Goal: Task Accomplishment & Management: Use online tool/utility

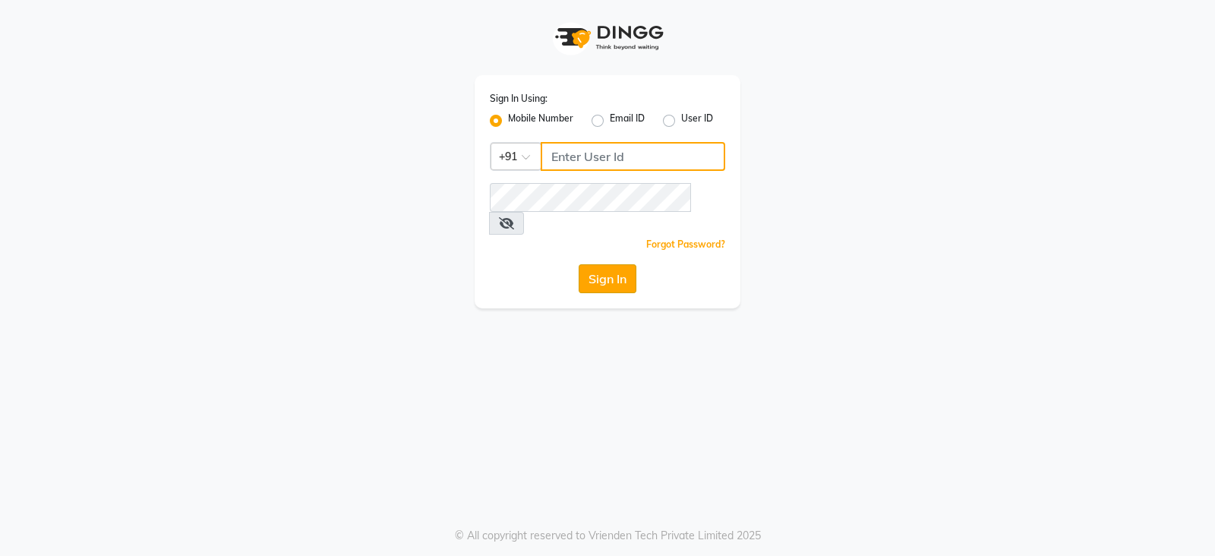
type input "9949413104"
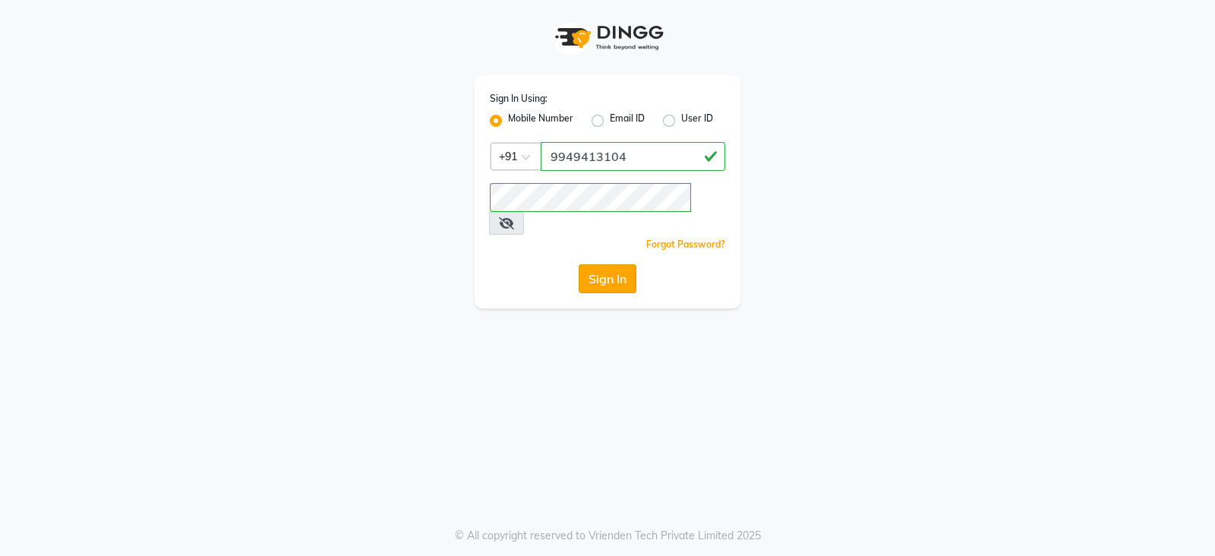
click at [617, 264] on button "Sign In" at bounding box center [608, 278] width 58 height 29
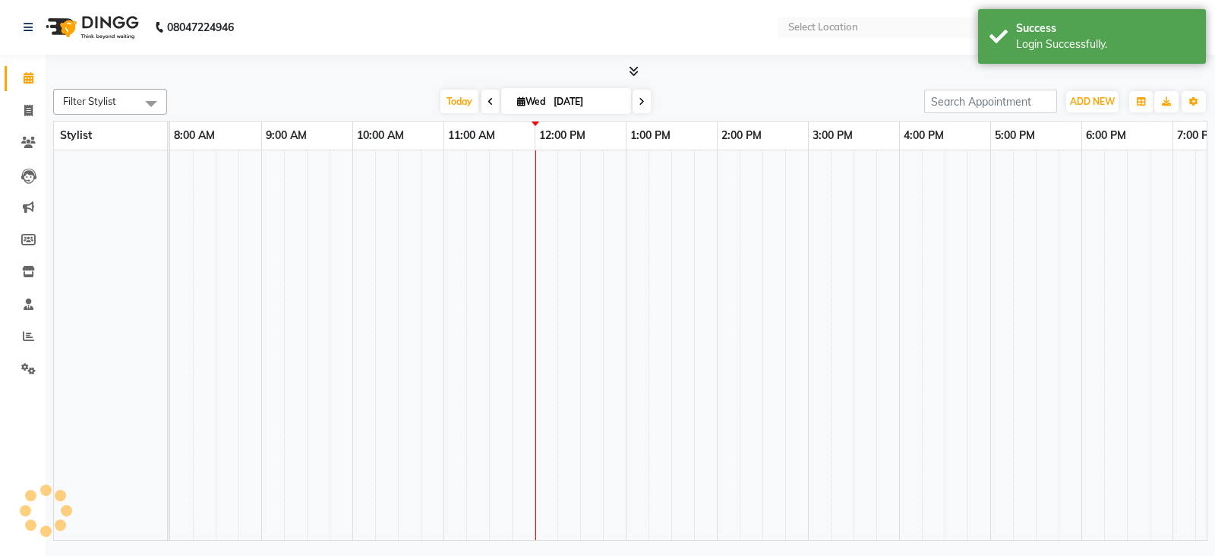
select select "en"
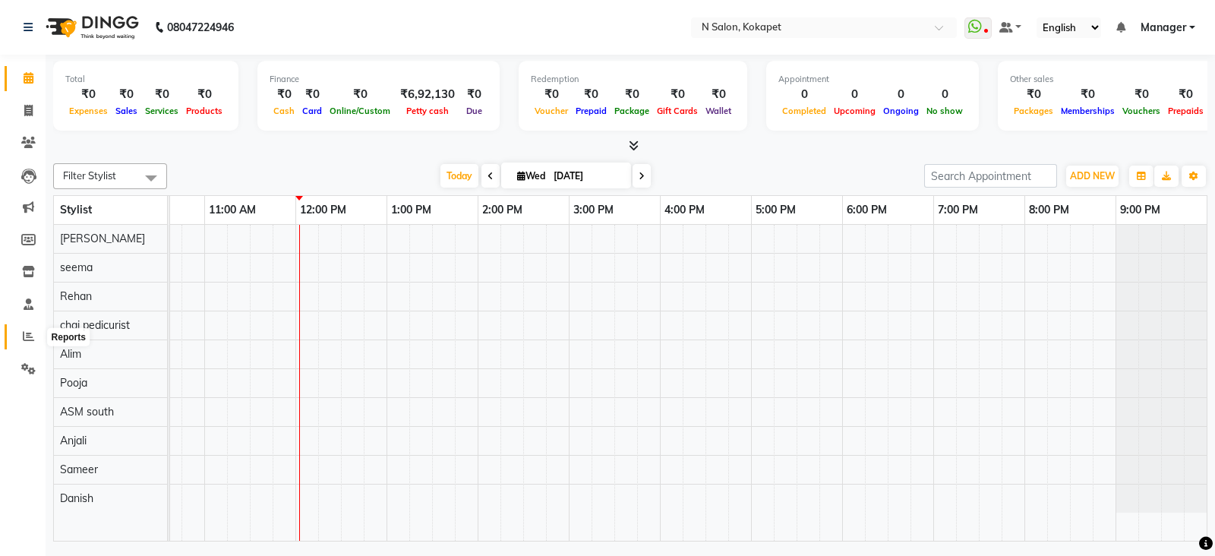
click at [19, 331] on span at bounding box center [28, 336] width 27 height 17
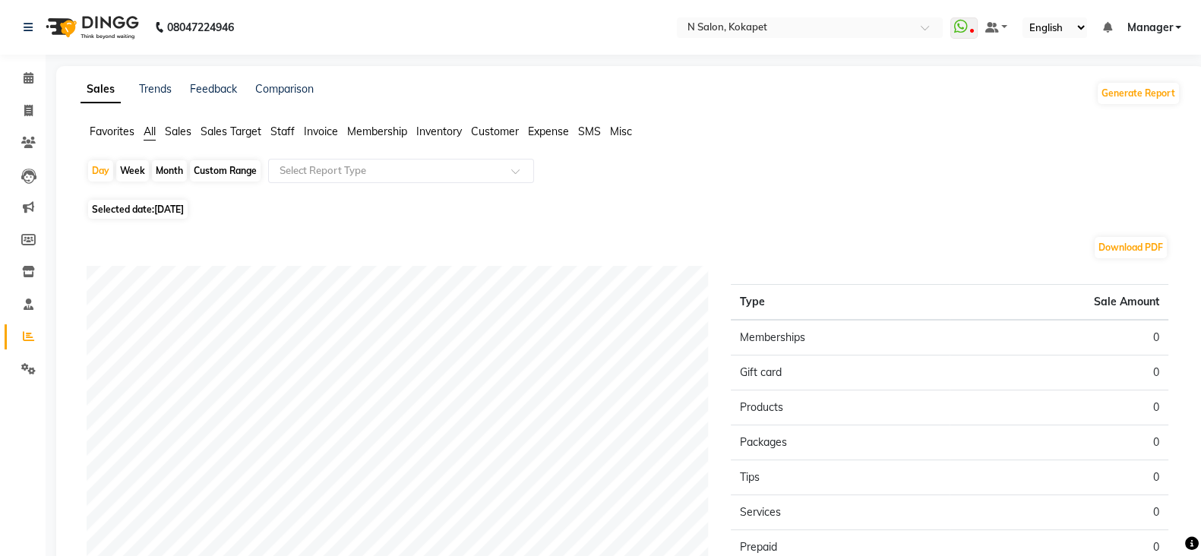
click at [168, 169] on div "Month" at bounding box center [169, 170] width 35 height 21
select select "9"
select select "2025"
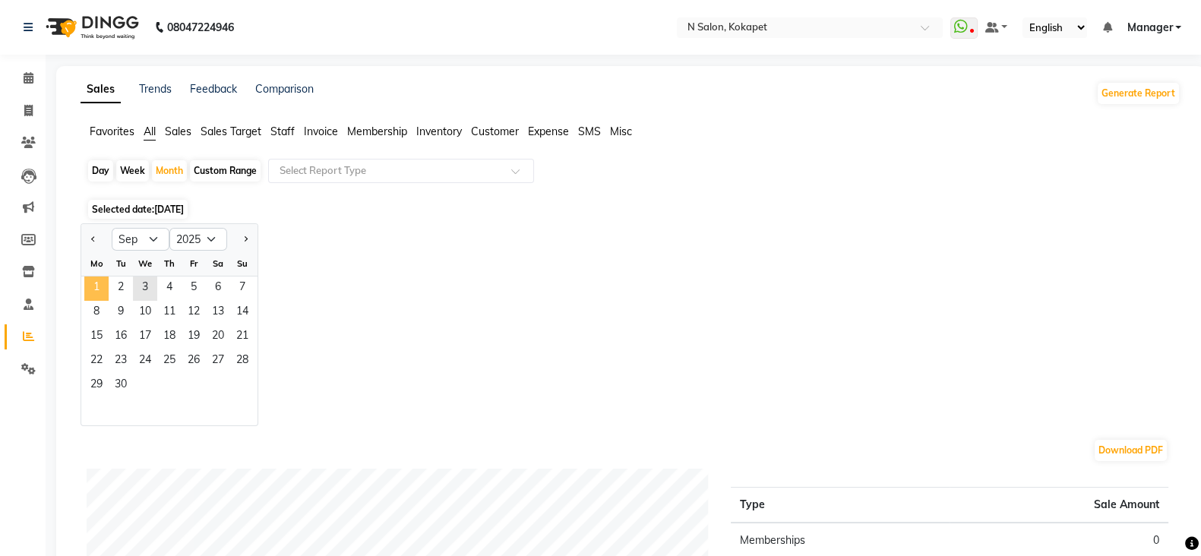
click at [102, 289] on span "1" at bounding box center [96, 288] width 24 height 24
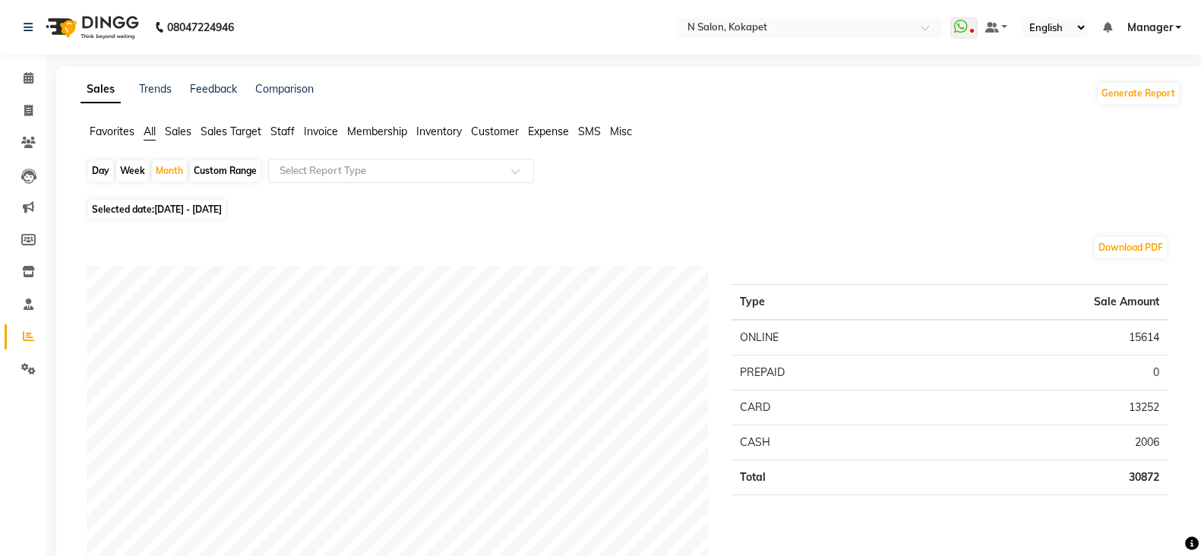
click at [279, 131] on span "Staff" at bounding box center [282, 132] width 24 height 14
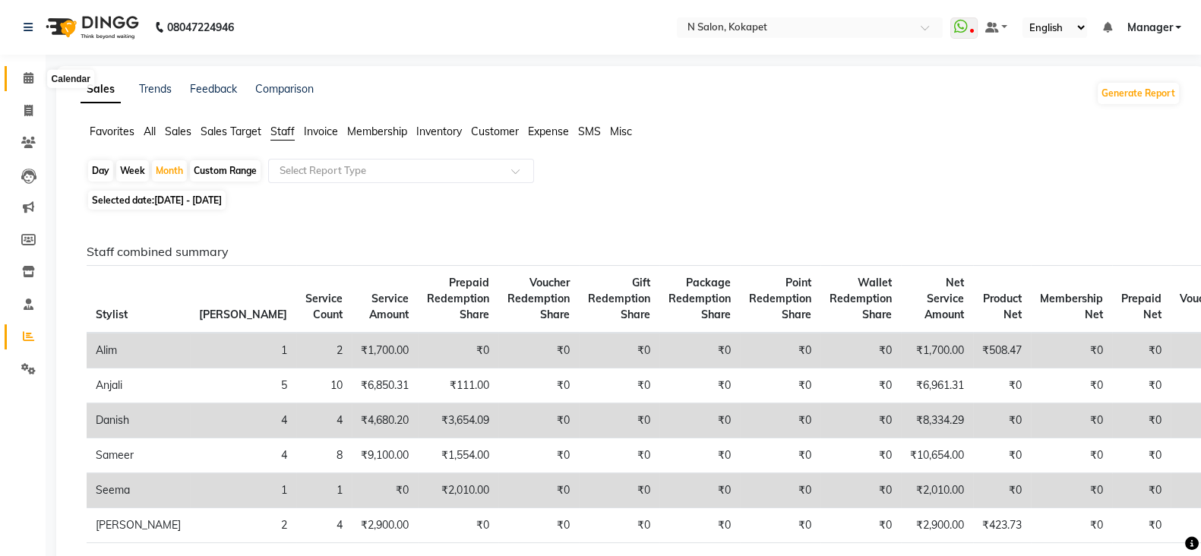
click at [32, 83] on icon at bounding box center [29, 77] width 10 height 11
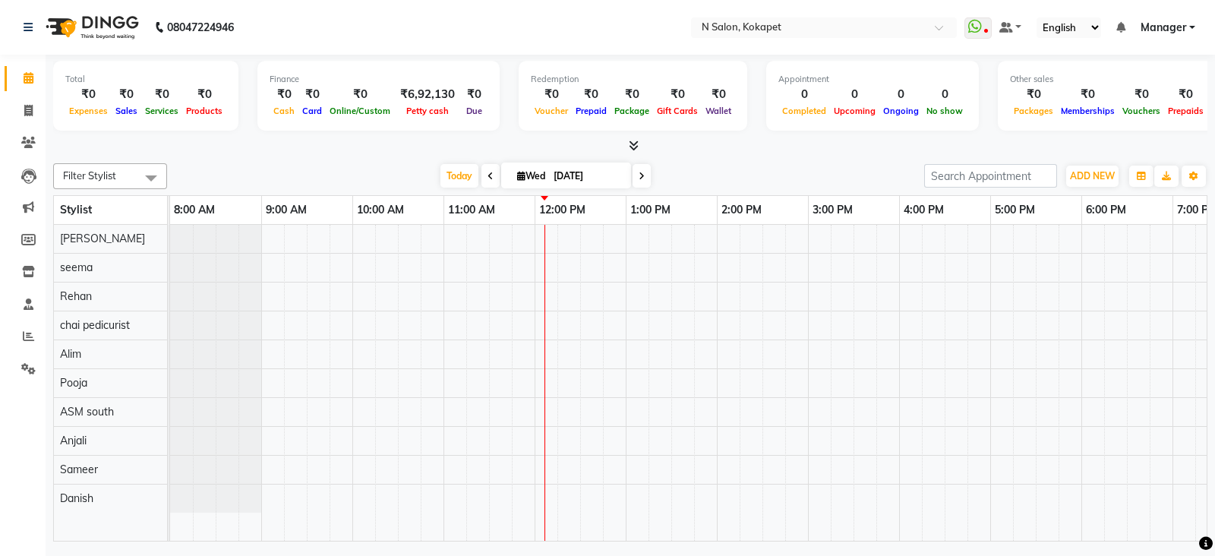
click at [598, 169] on input "[DATE]" at bounding box center [587, 176] width 76 height 23
select select "9"
select select "2025"
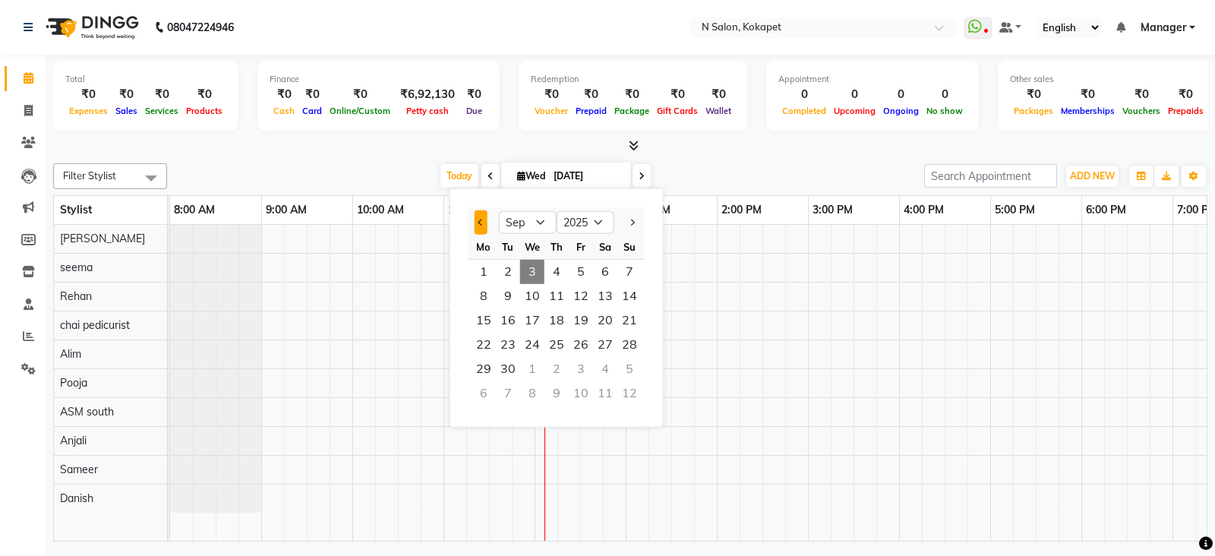
click at [481, 224] on span "Previous month" at bounding box center [481, 222] width 6 height 6
select select "8"
click at [638, 291] on span "10" at bounding box center [629, 296] width 24 height 24
type input "[DATE]"
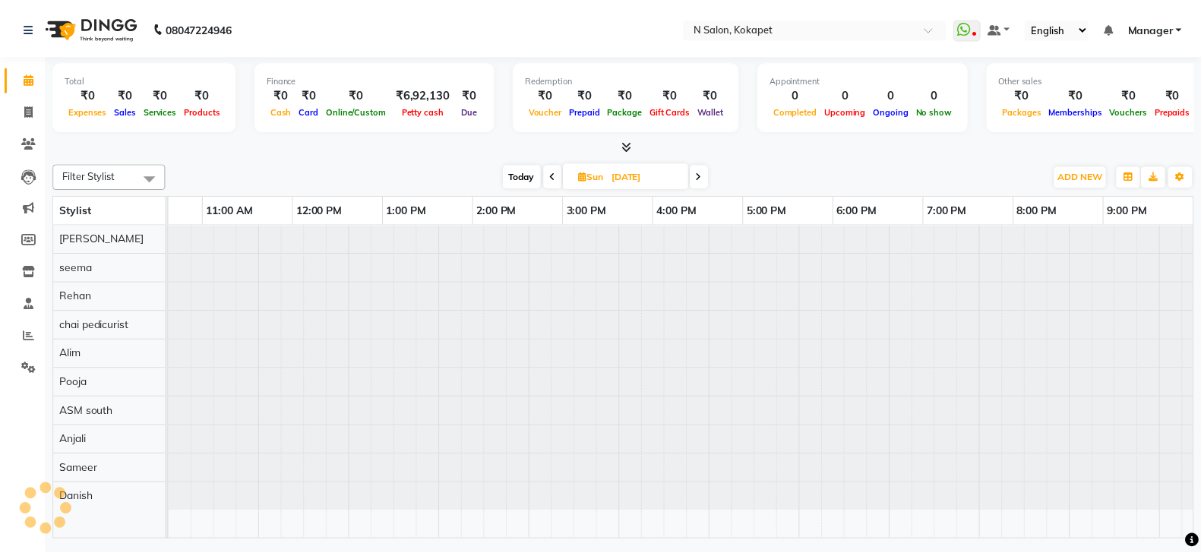
scroll to position [0, 239]
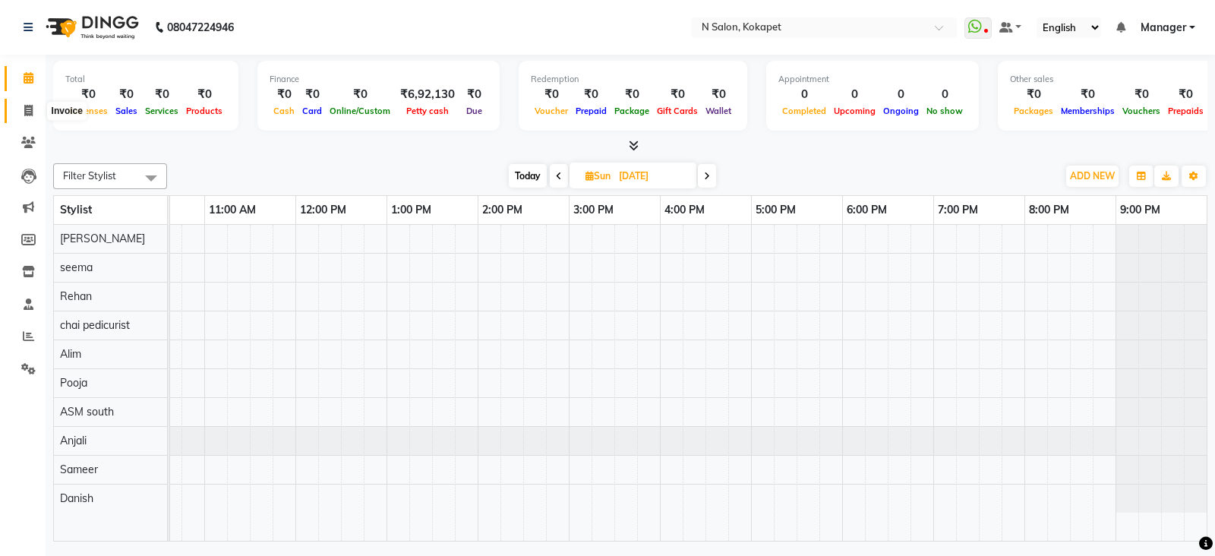
click at [21, 105] on span at bounding box center [28, 111] width 27 height 17
select select "7256"
select select "service"
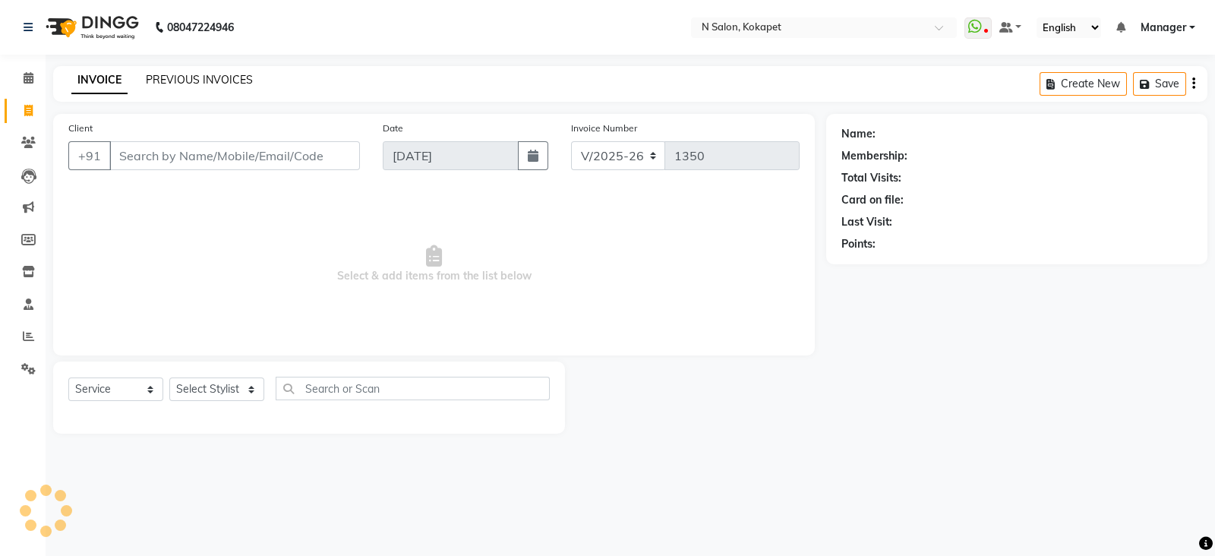
click at [221, 74] on link "PREVIOUS INVOICES" at bounding box center [199, 80] width 107 height 14
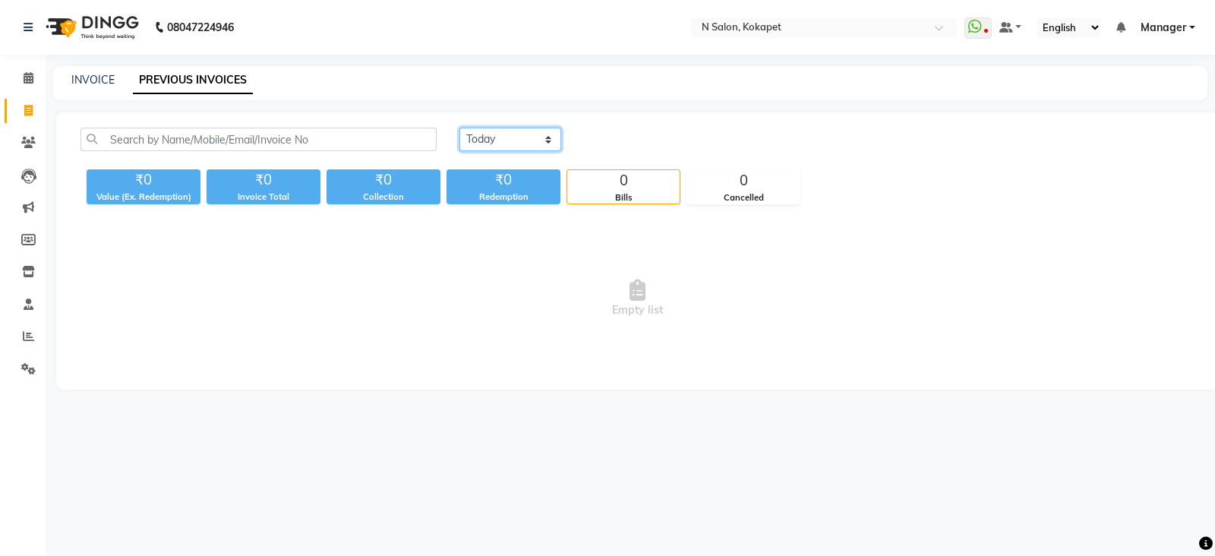
click at [507, 140] on select "[DATE] [DATE] Custom Range" at bounding box center [510, 140] width 102 height 24
select select "range"
click at [459, 128] on select "[DATE] [DATE] Custom Range" at bounding box center [510, 140] width 102 height 24
click at [654, 134] on input "[DATE]" at bounding box center [634, 139] width 106 height 21
select select "9"
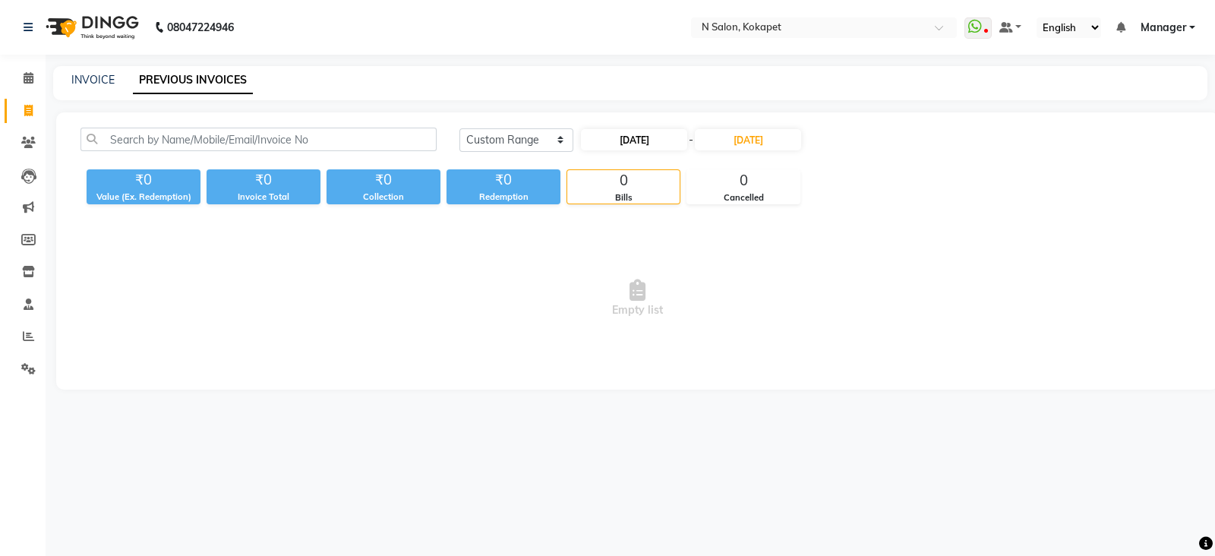
select select "2025"
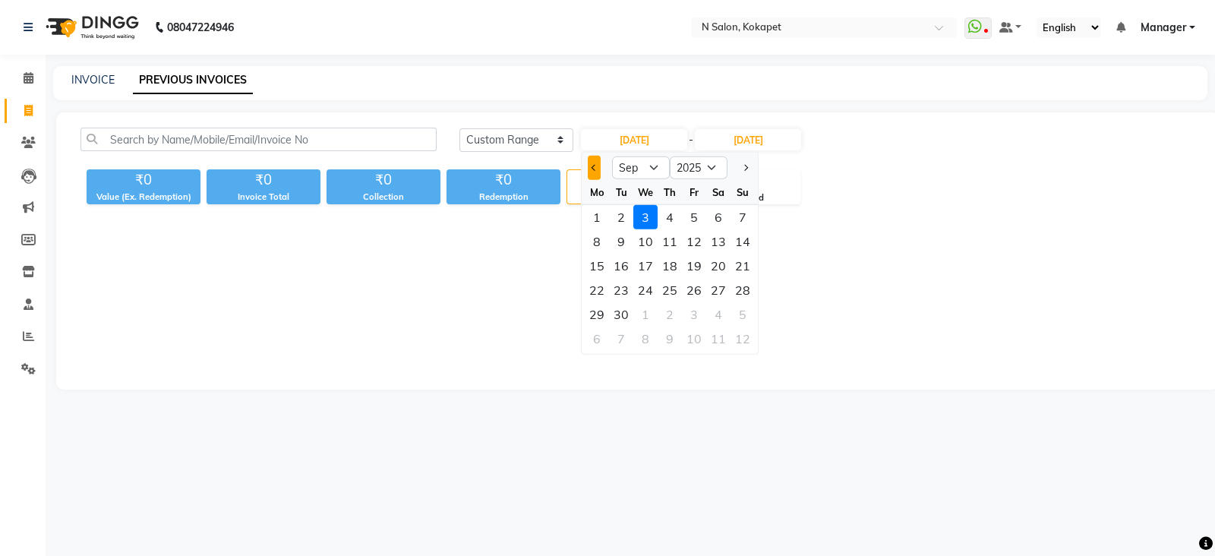
click at [596, 163] on button "Previous month" at bounding box center [594, 168] width 13 height 24
select select "8"
click at [743, 235] on div "10" at bounding box center [743, 241] width 24 height 24
type input "[DATE]"
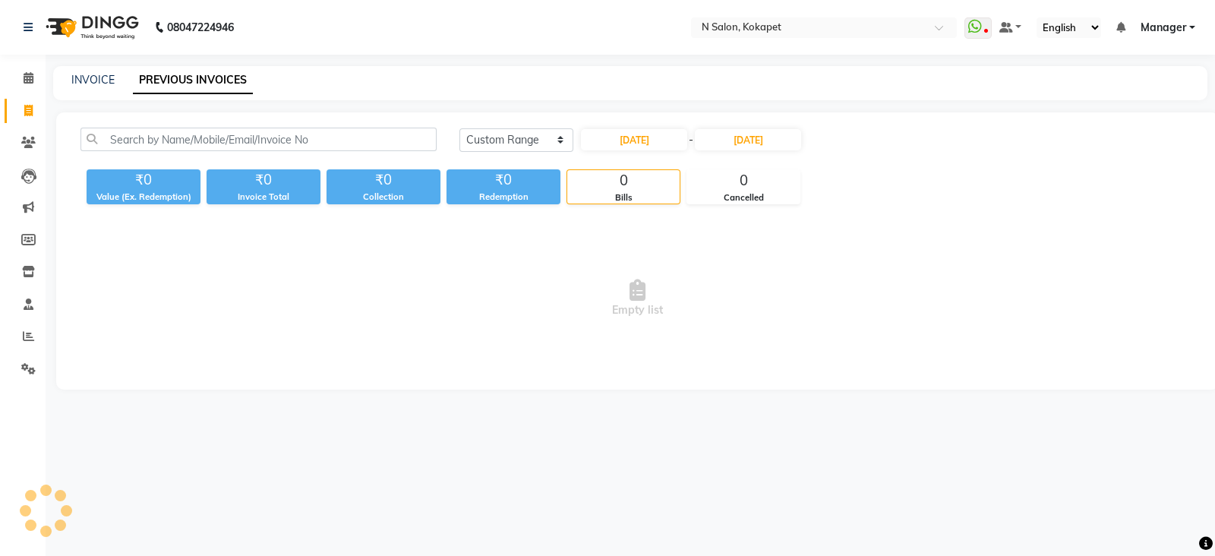
click at [767, 128] on div "[DATE] - [DATE]" at bounding box center [690, 140] width 223 height 24
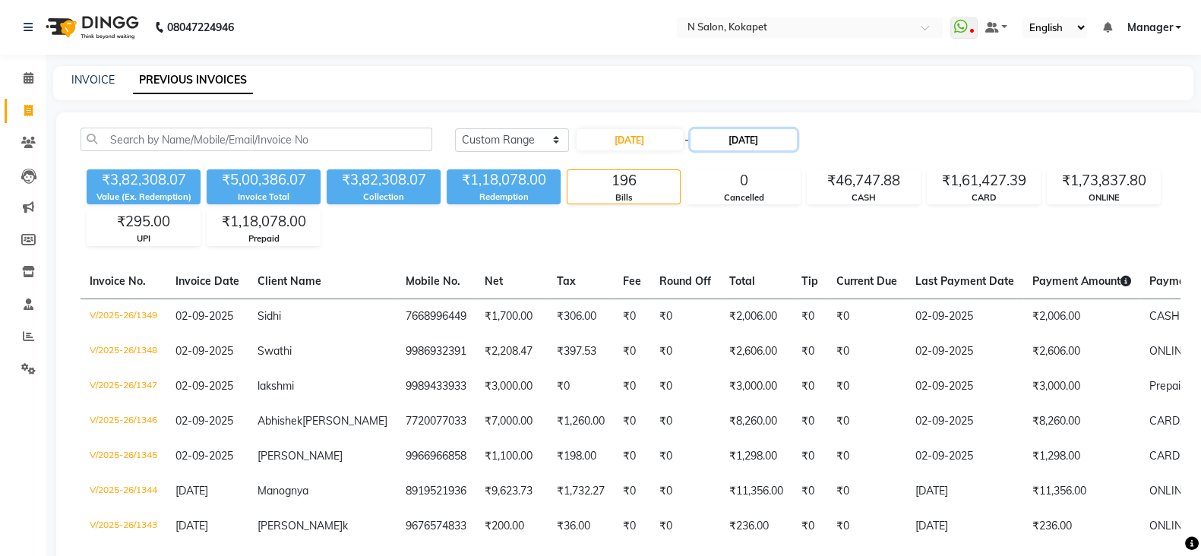
click at [767, 134] on input "[DATE]" at bounding box center [743, 139] width 106 height 21
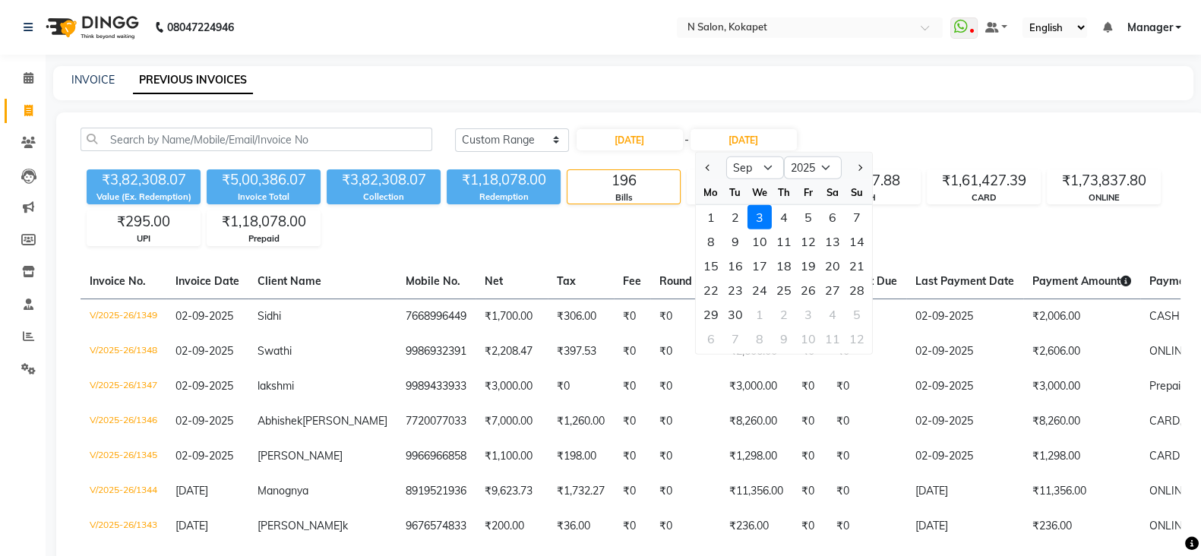
click at [710, 166] on button "Previous month" at bounding box center [707, 168] width 13 height 24
select select "8"
click at [710, 166] on div at bounding box center [710, 168] width 30 height 24
click at [860, 241] on div "10" at bounding box center [856, 241] width 24 height 24
type input "[DATE]"
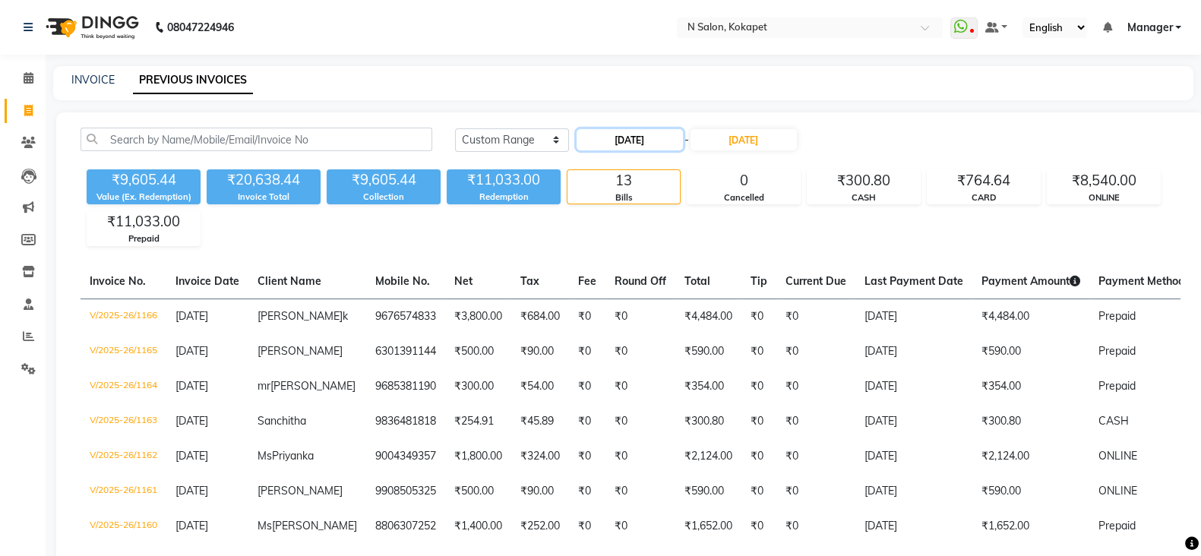
click at [646, 131] on input "[DATE]" at bounding box center [629, 139] width 106 height 21
select select "8"
select select "2025"
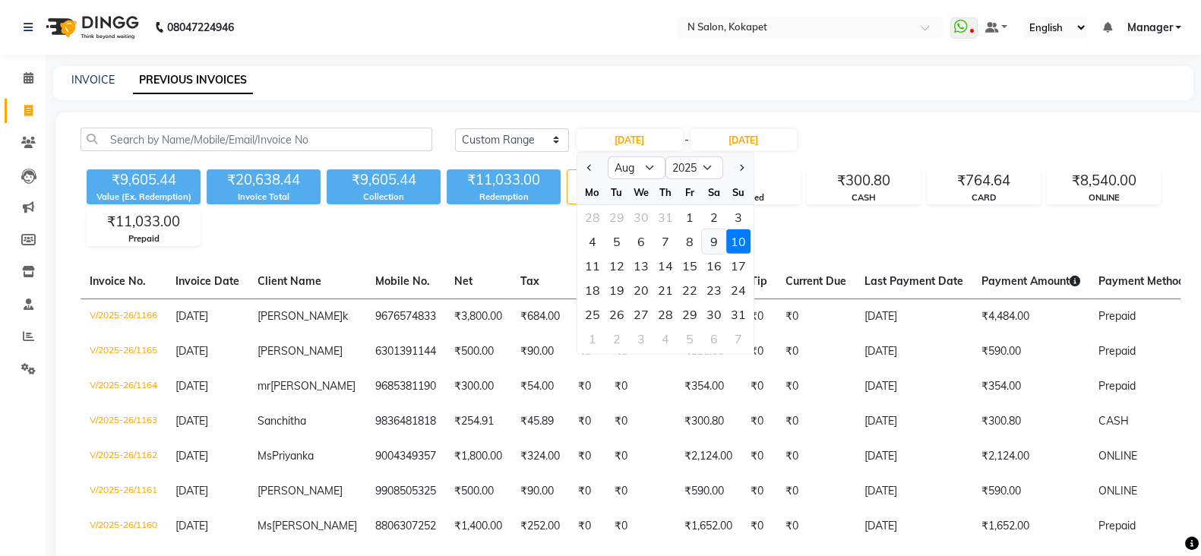
click at [718, 235] on div "9" at bounding box center [714, 241] width 24 height 24
type input "[DATE]"
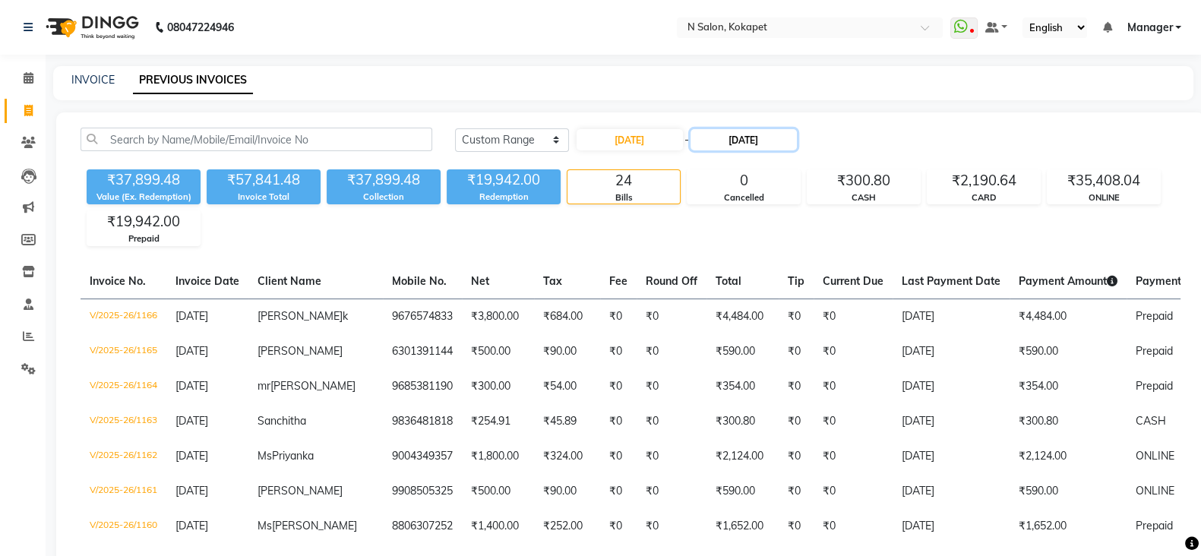
click at [738, 138] on input "[DATE]" at bounding box center [743, 139] width 106 height 21
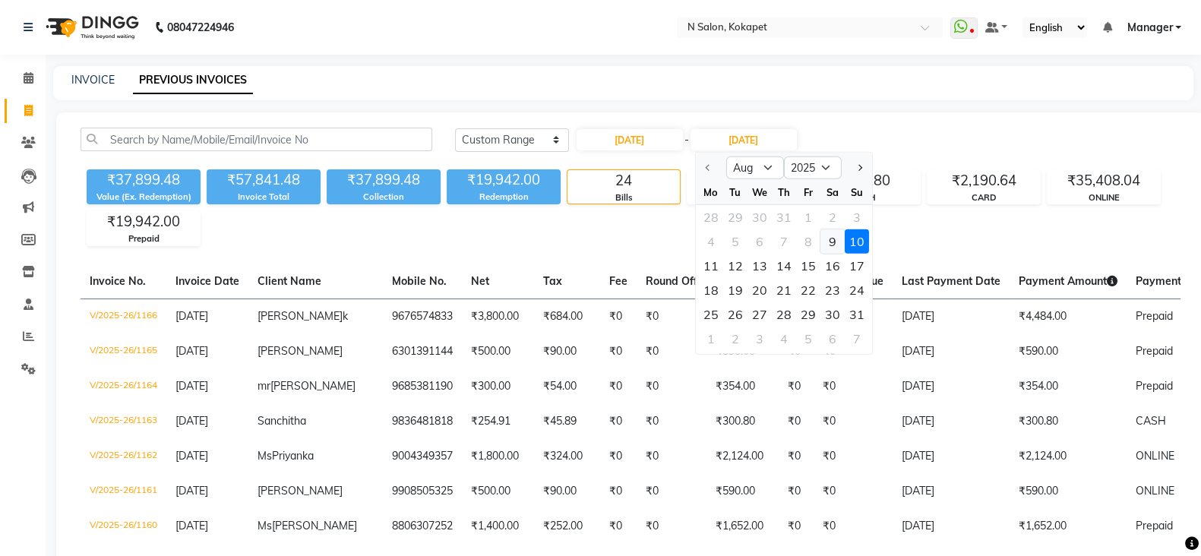
click at [832, 241] on div "9" at bounding box center [831, 241] width 24 height 24
type input "[DATE]"
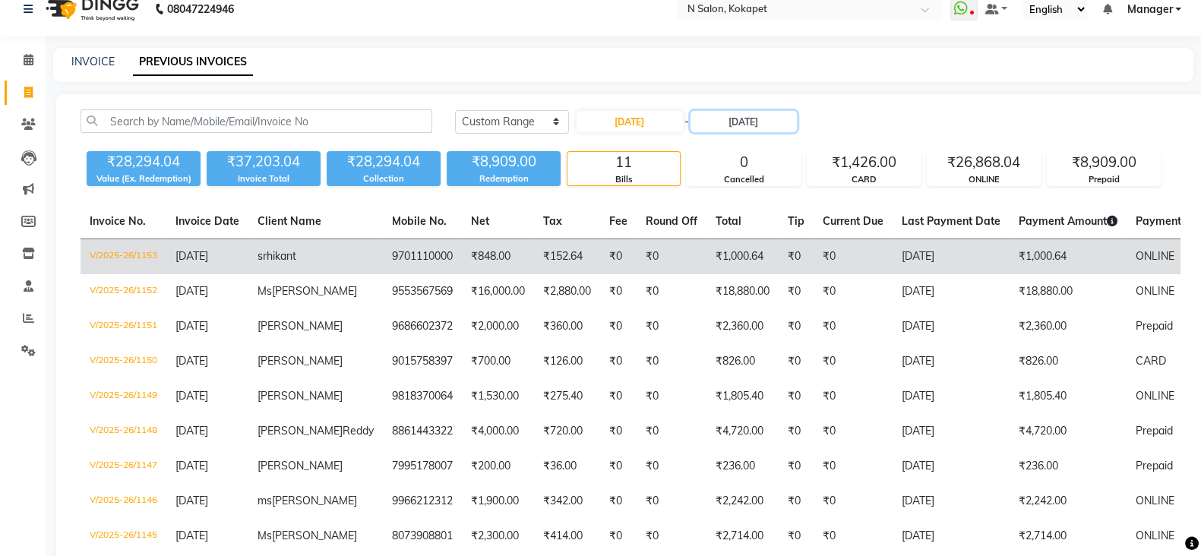
scroll to position [17, 0]
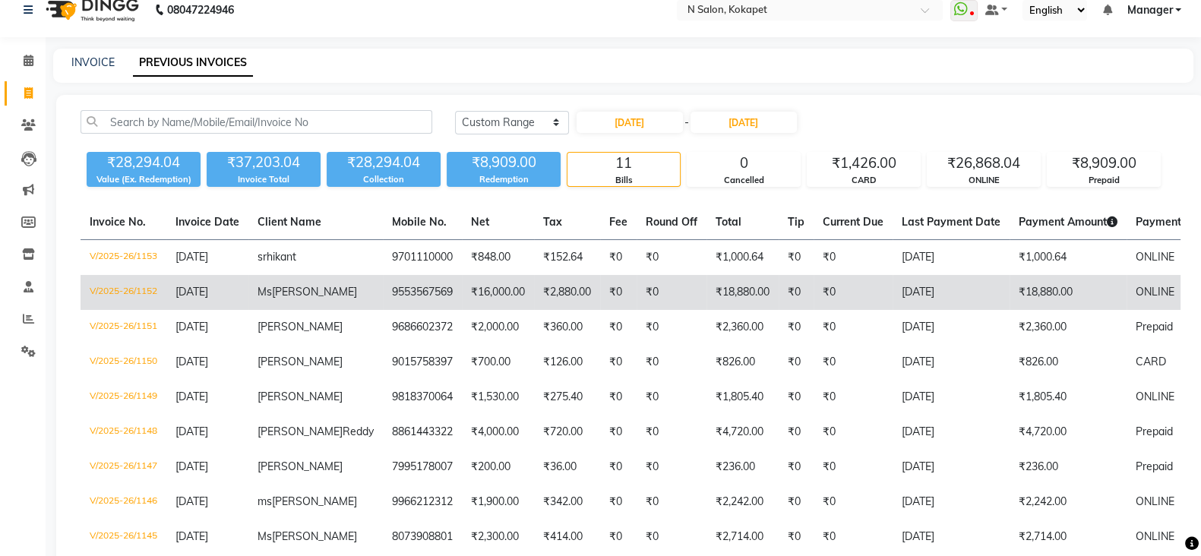
click at [95, 291] on td "V/2025-26/1152" at bounding box center [123, 292] width 86 height 35
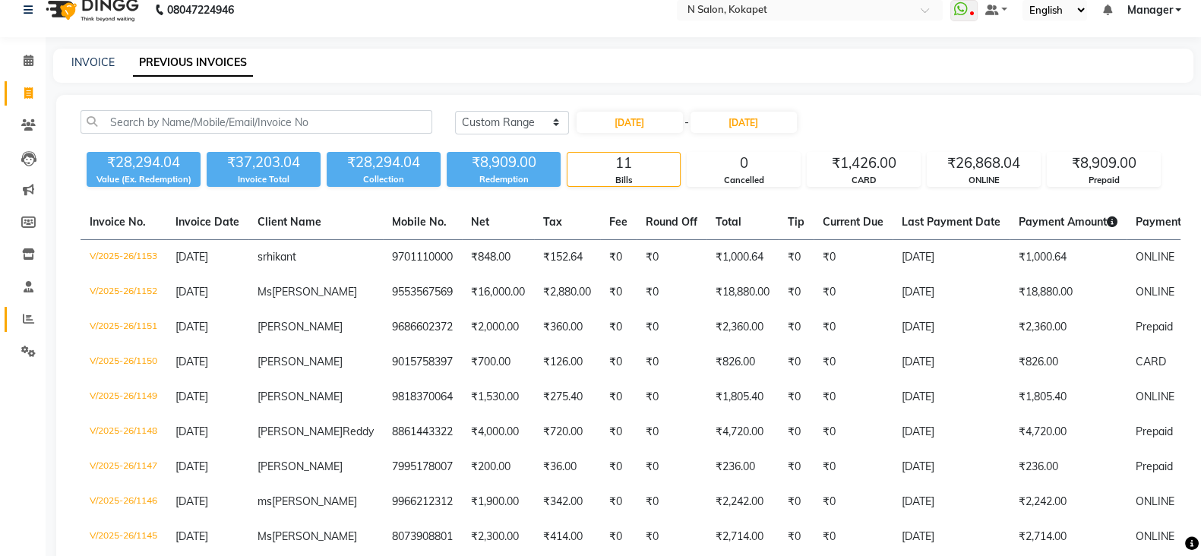
drag, startPoint x: 24, startPoint y: 333, endPoint x: 30, endPoint y: 317, distance: 16.4
click at [30, 317] on li "Reports" at bounding box center [23, 319] width 46 height 33
click at [30, 317] on icon at bounding box center [28, 318] width 11 height 11
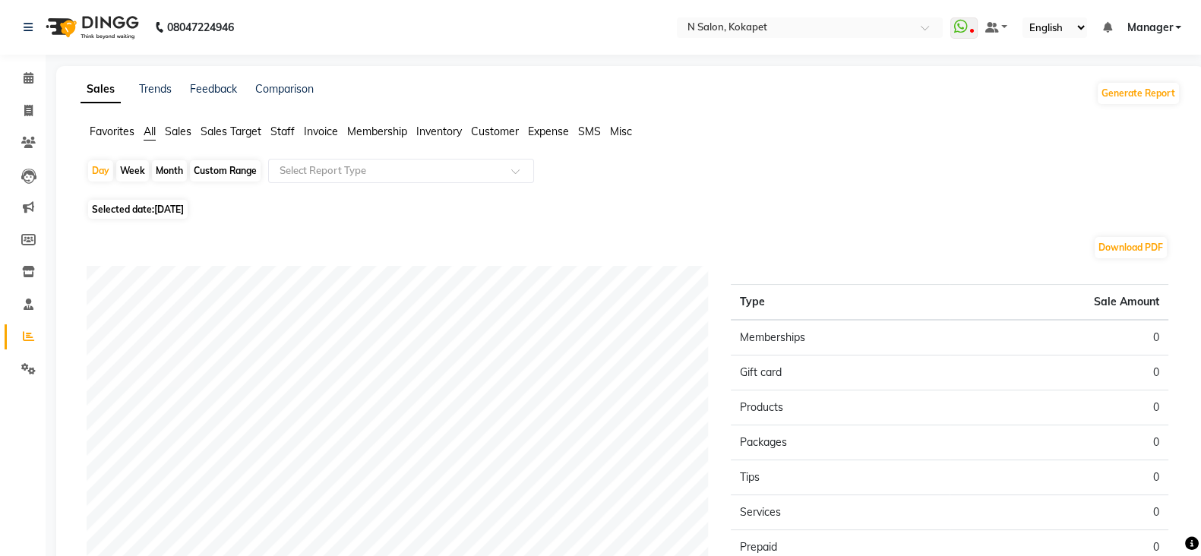
click at [176, 164] on div "Month" at bounding box center [169, 170] width 35 height 21
select select "9"
select select "2025"
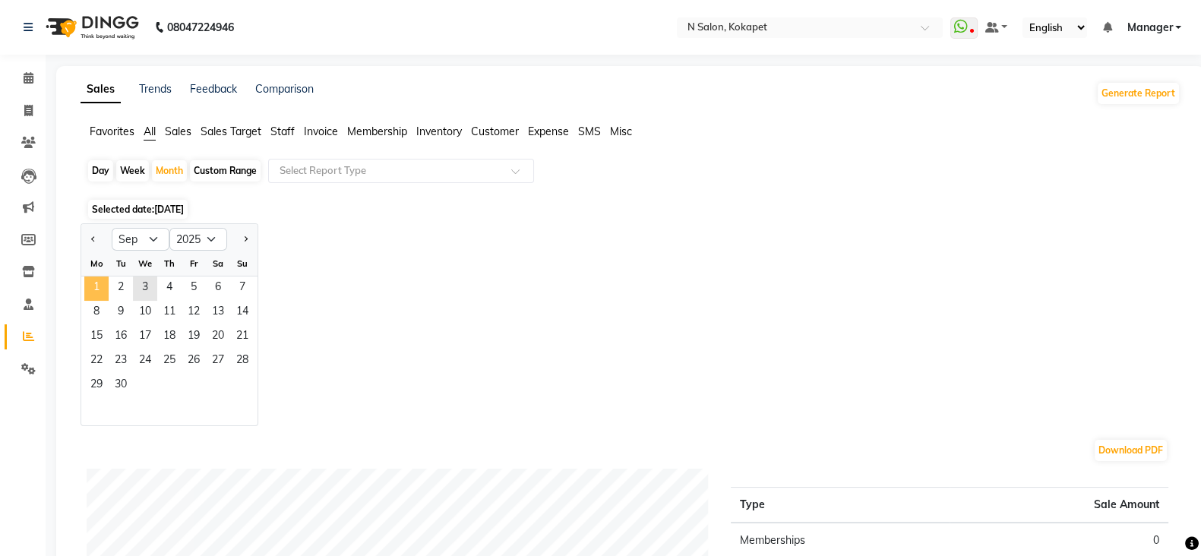
click at [93, 295] on span "1" at bounding box center [96, 288] width 24 height 24
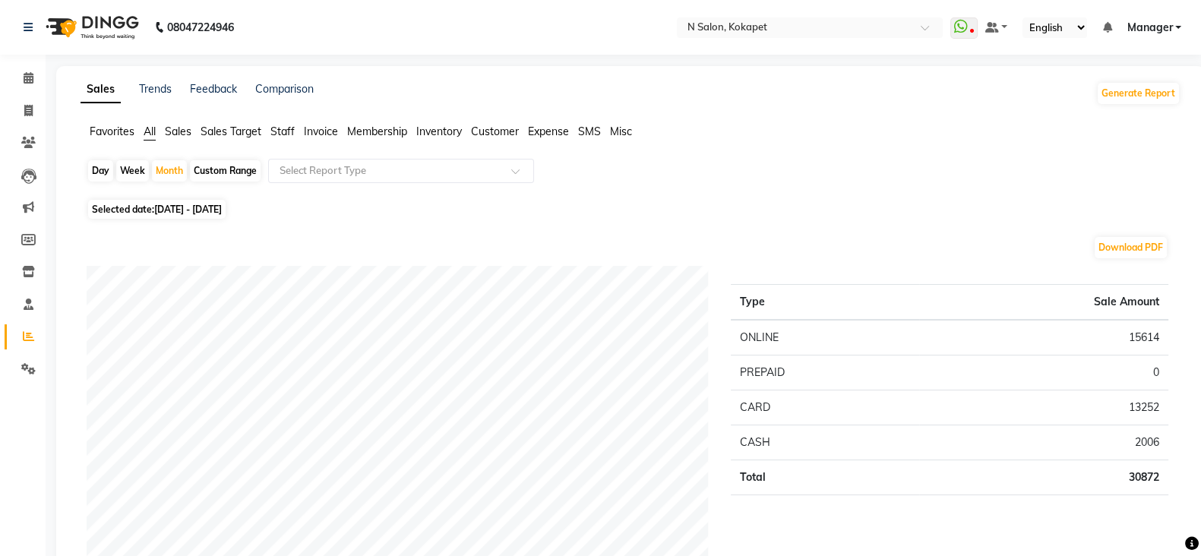
click at [240, 131] on span "Sales Target" at bounding box center [230, 132] width 61 height 14
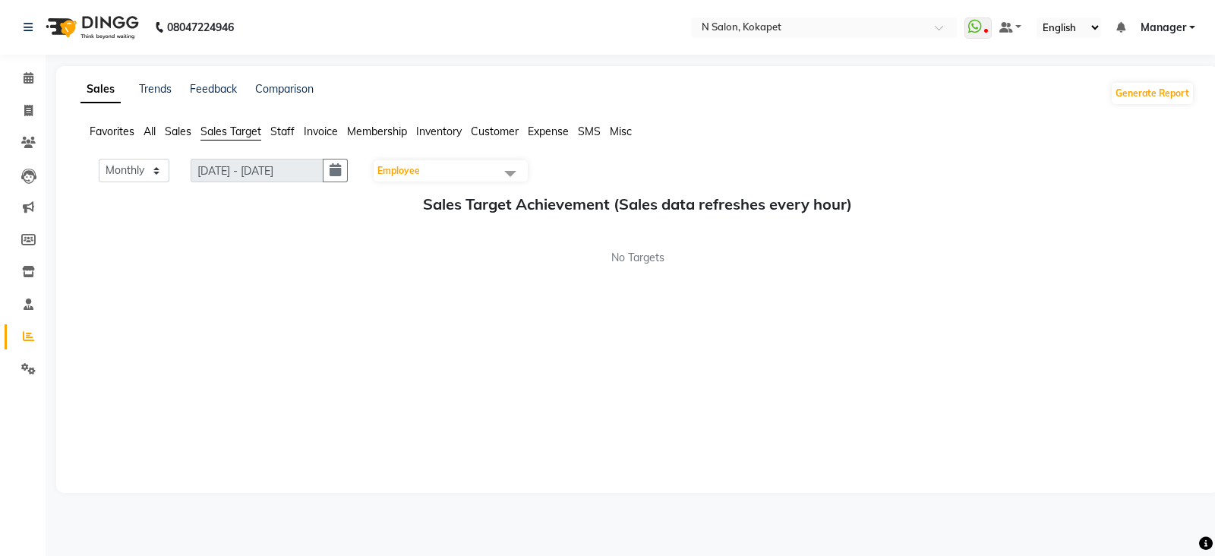
click at [279, 124] on li "Staff" at bounding box center [282, 132] width 24 height 16
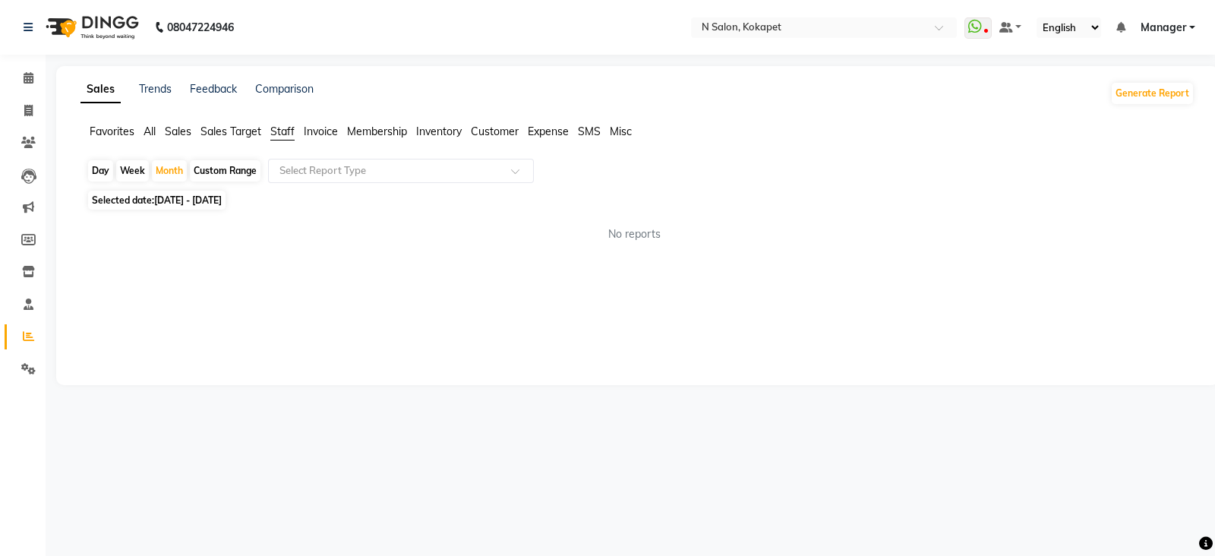
click at [282, 129] on span "Staff" at bounding box center [282, 132] width 24 height 14
click at [289, 133] on span "Staff" at bounding box center [282, 132] width 24 height 14
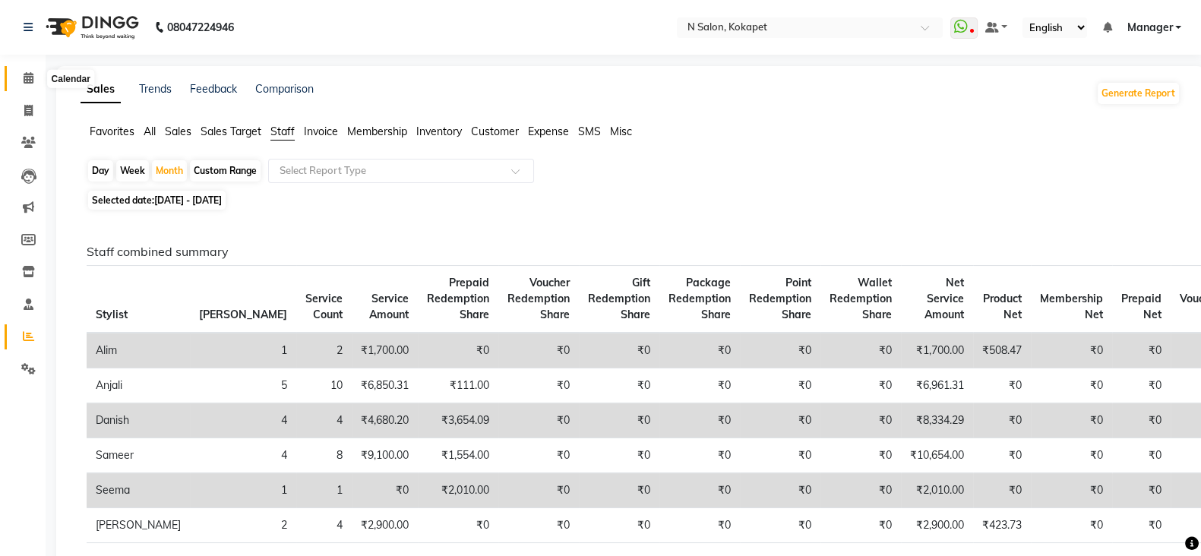
click at [25, 74] on icon at bounding box center [29, 77] width 10 height 11
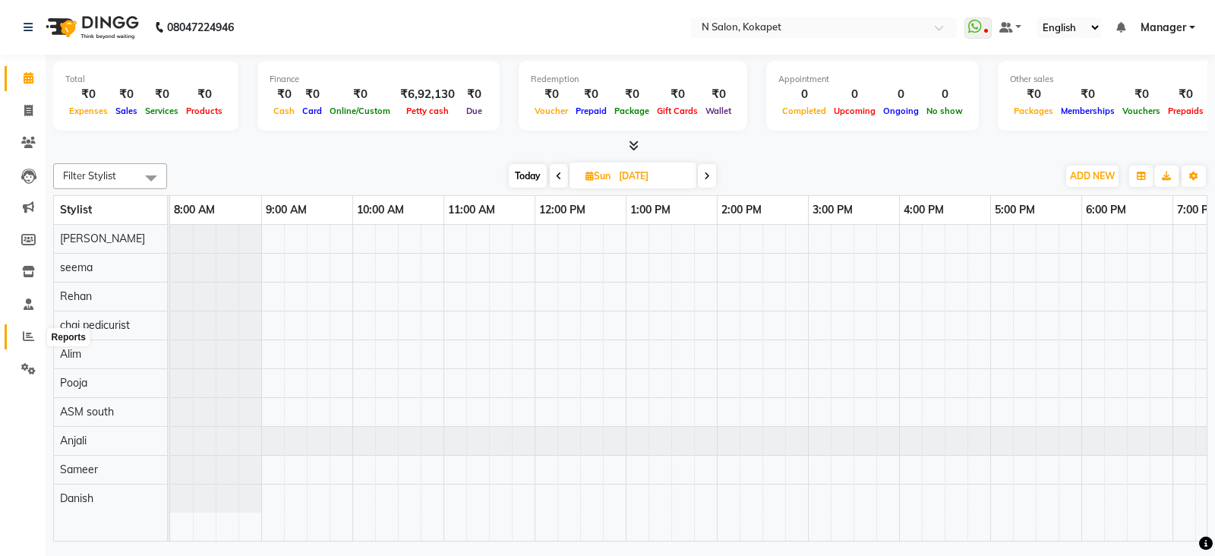
click at [28, 332] on icon at bounding box center [28, 335] width 11 height 11
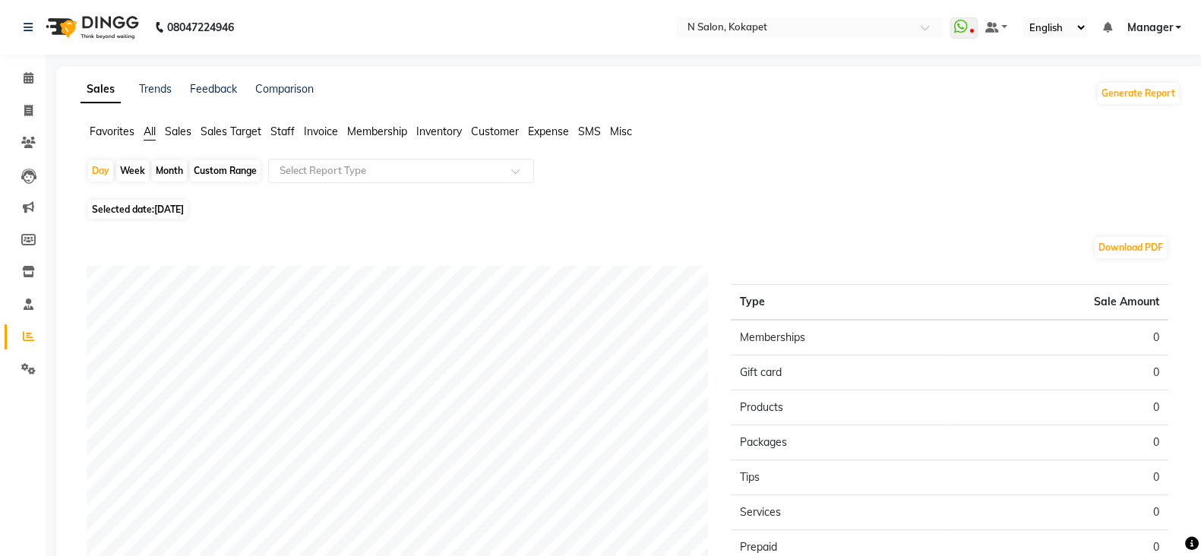
click at [163, 172] on div "Month" at bounding box center [169, 170] width 35 height 21
select select "9"
select select "2025"
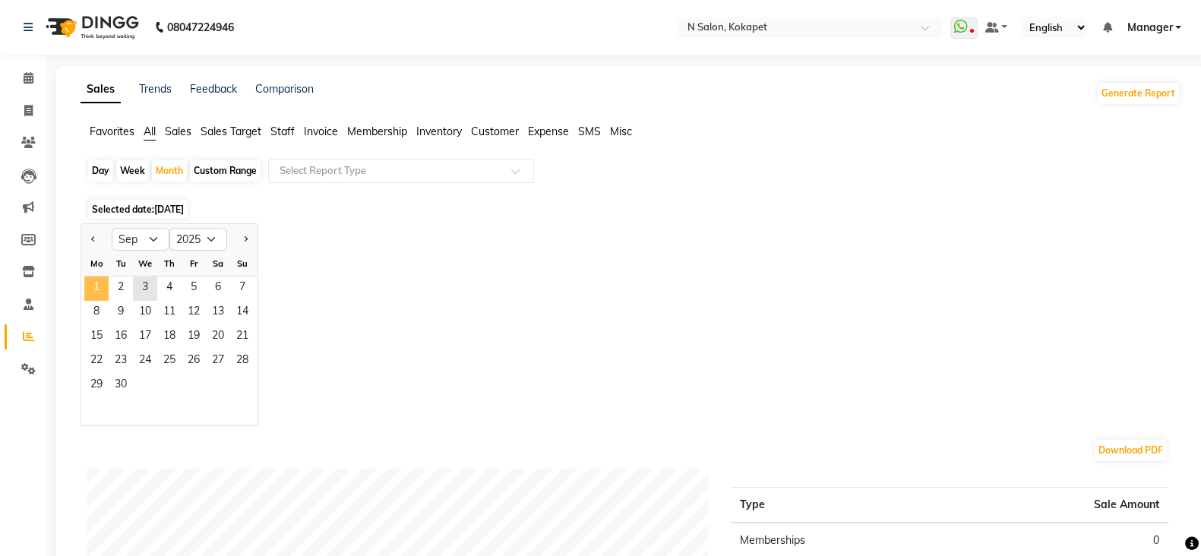
click at [90, 282] on span "1" at bounding box center [96, 288] width 24 height 24
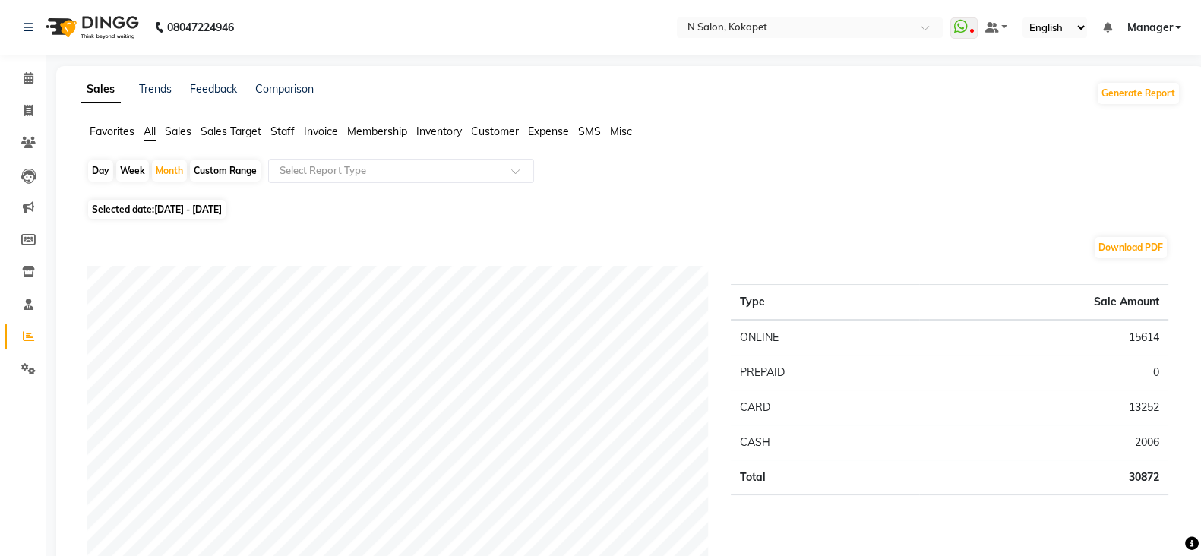
click at [280, 132] on span "Staff" at bounding box center [282, 132] width 24 height 14
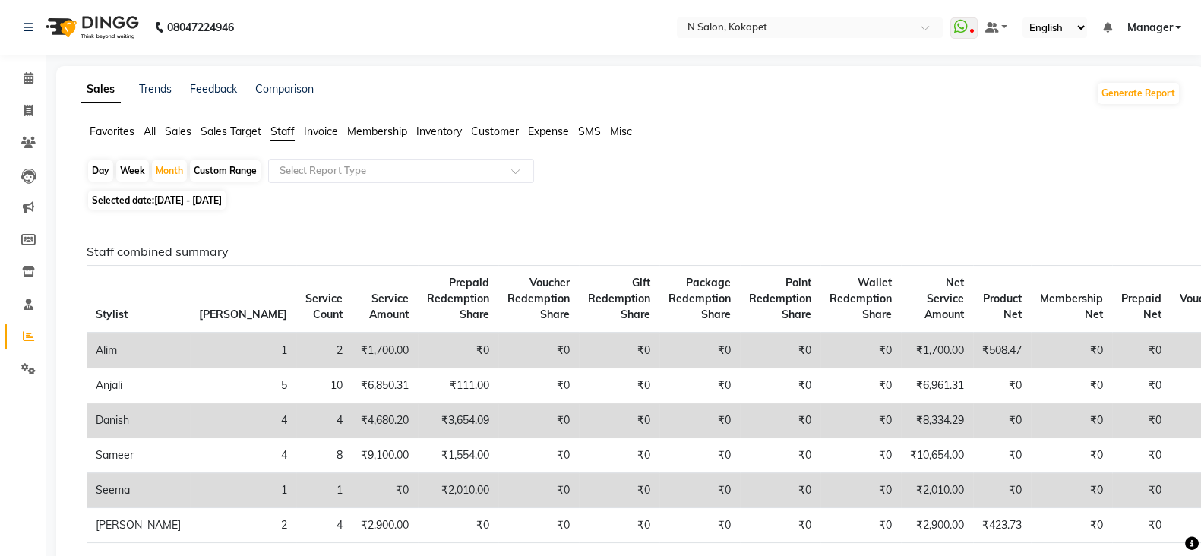
click at [206, 200] on span "[DATE] - [DATE]" at bounding box center [188, 199] width 68 height 11
select select "9"
select select "2025"
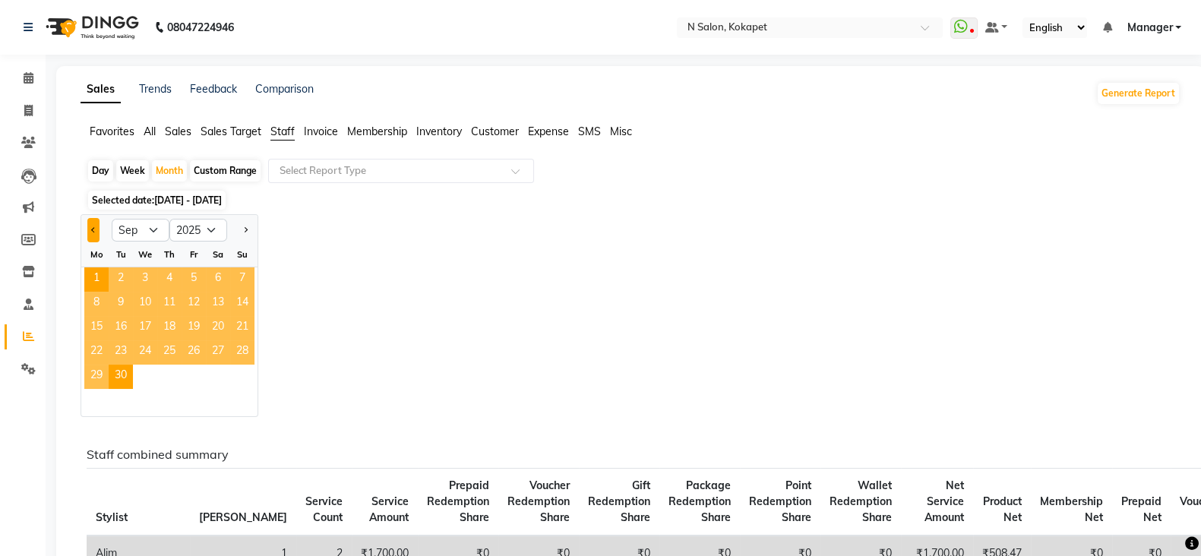
click at [93, 229] on span "Previous month" at bounding box center [93, 229] width 5 height 5
select select "8"
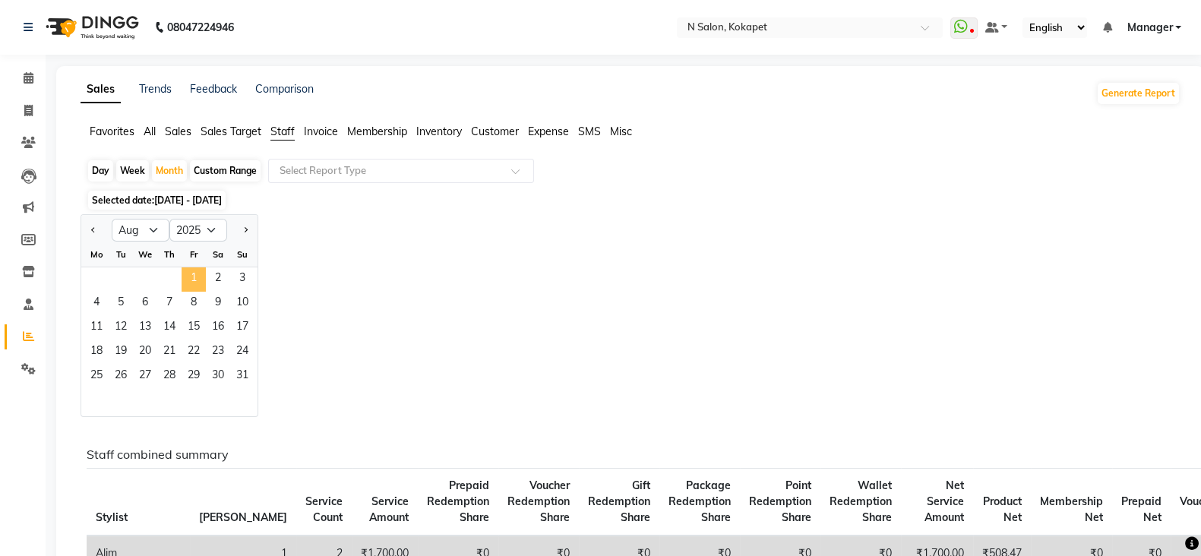
click at [201, 277] on span "1" at bounding box center [194, 279] width 24 height 24
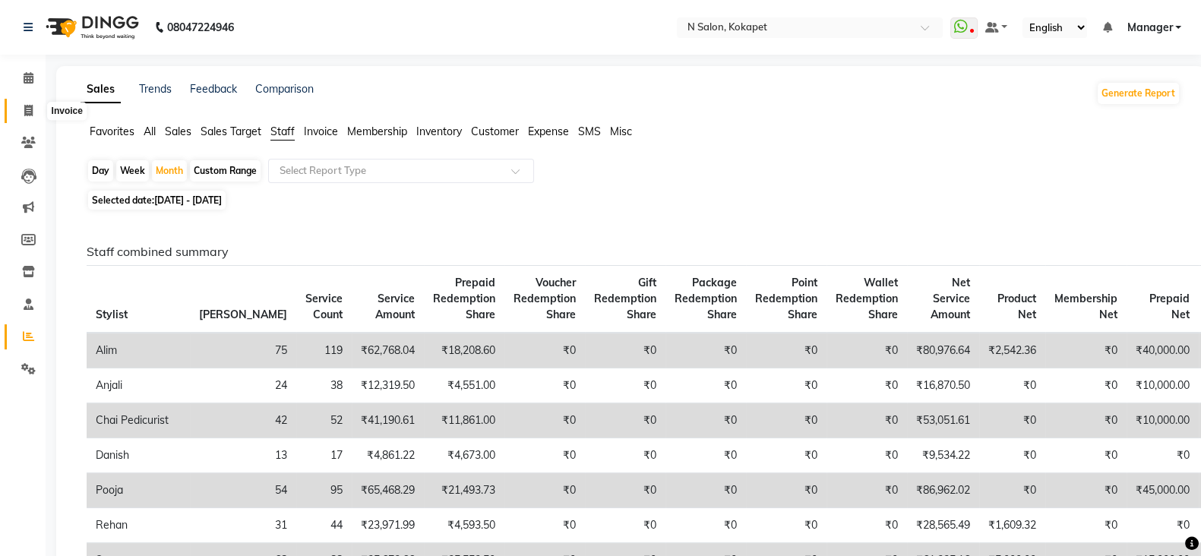
click at [24, 112] on icon at bounding box center [28, 110] width 8 height 11
select select "service"
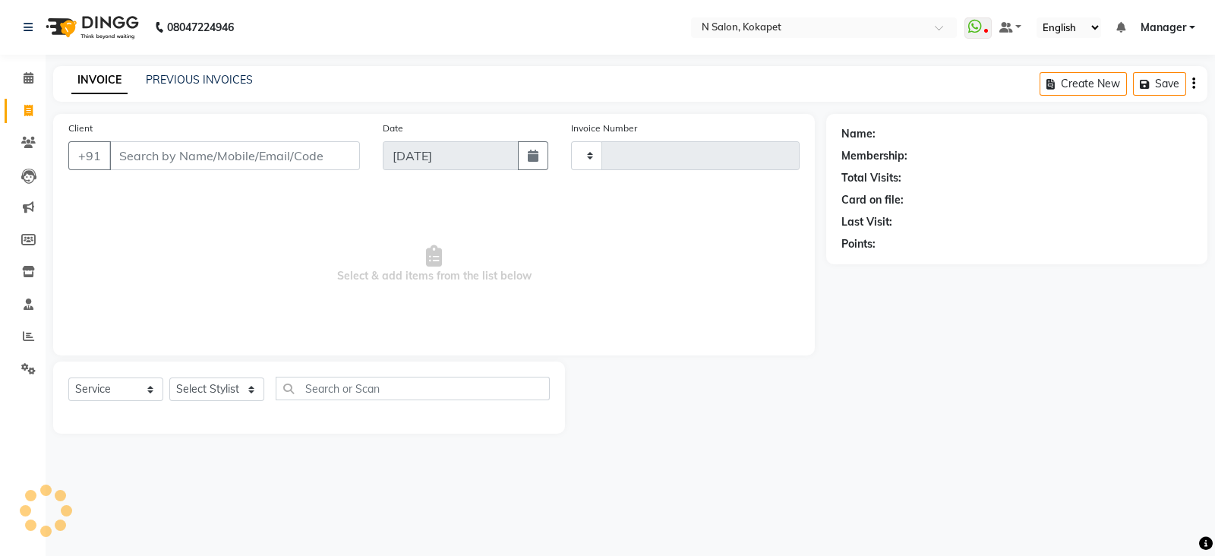
type input "1350"
select select "7256"
click at [194, 393] on select "Select Stylist [PERSON_NAME] ASM south [PERSON_NAME] pedicurist [DEMOGRAPHIC_DA…" at bounding box center [216, 389] width 95 height 24
select select "90082"
click at [169, 378] on select "Select Stylist [PERSON_NAME] ASM south [PERSON_NAME] pedicurist [DEMOGRAPHIC_DA…" at bounding box center [216, 389] width 95 height 24
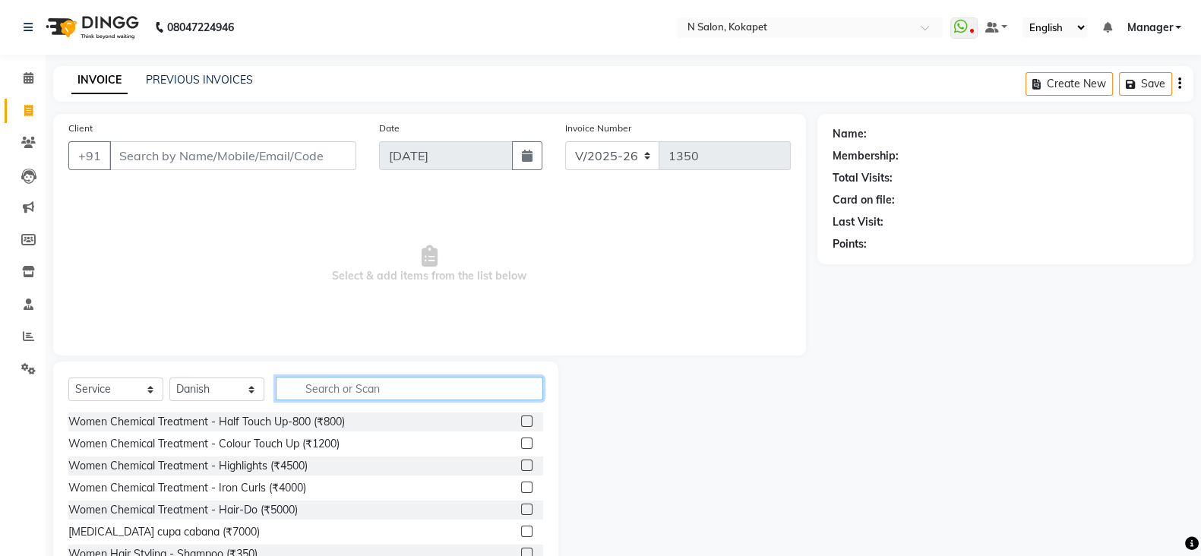
click at [377, 396] on input "text" at bounding box center [409, 389] width 267 height 24
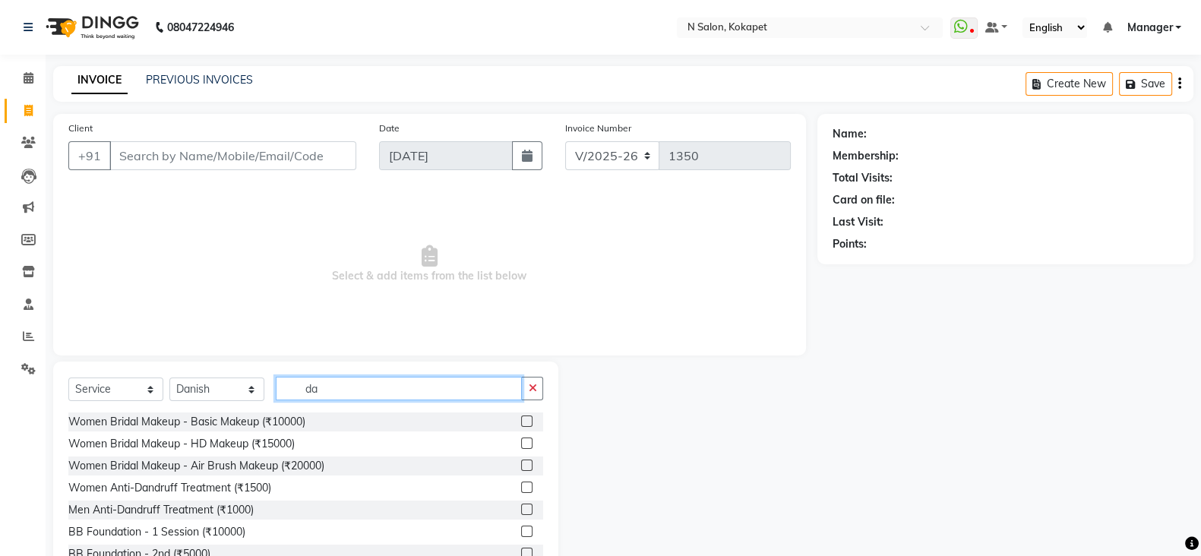
type input "d"
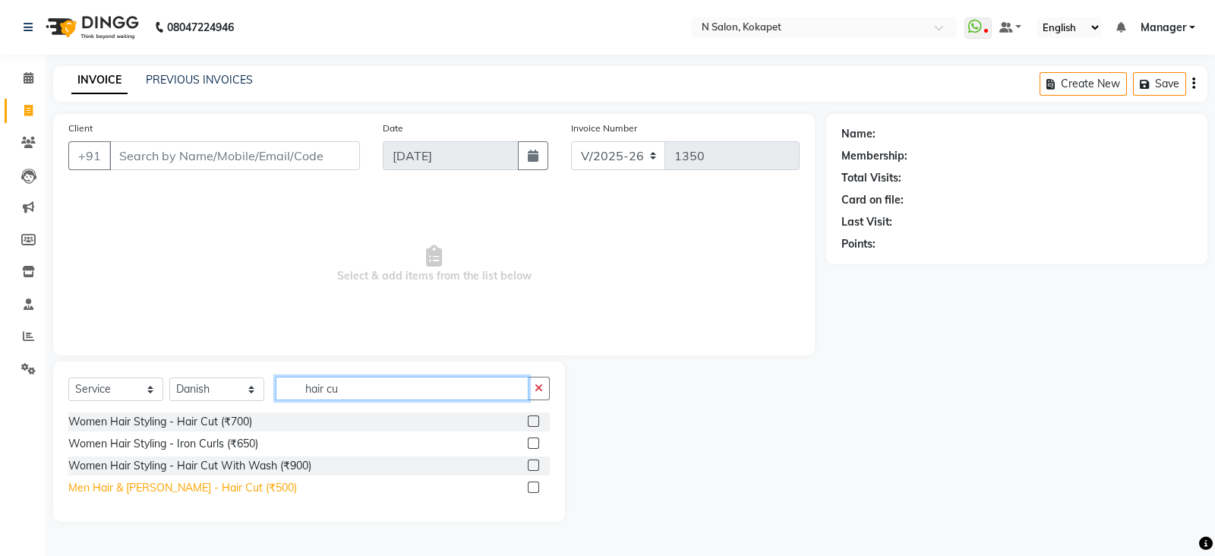
type input "hair cu"
click at [215, 485] on div "Men Hair & [PERSON_NAME] - Hair Cut (₹500)" at bounding box center [182, 488] width 229 height 16
checkbox input "false"
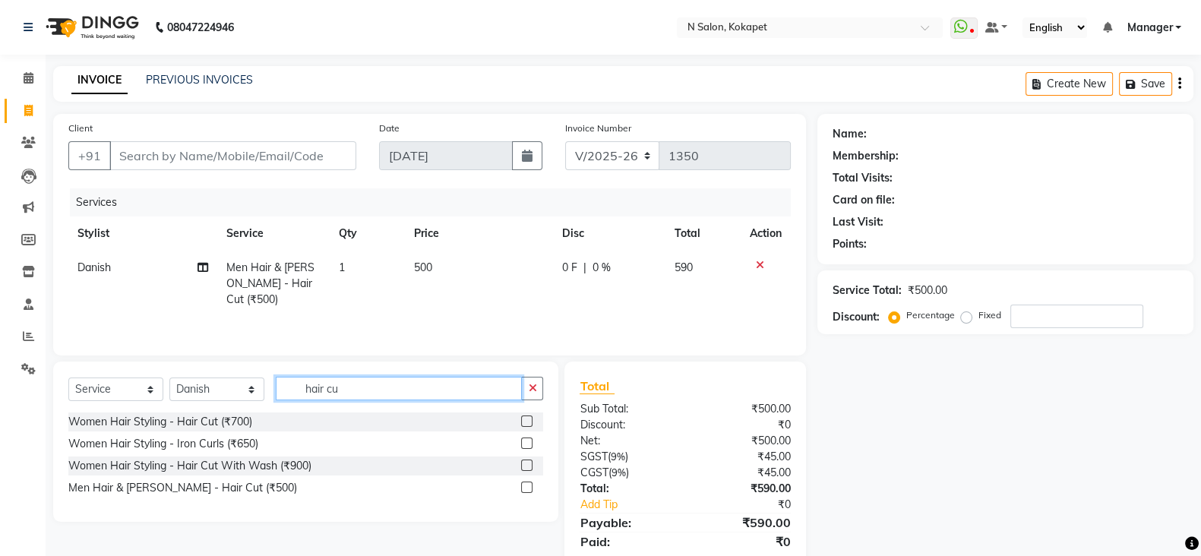
drag, startPoint x: 364, startPoint y: 396, endPoint x: 234, endPoint y: 381, distance: 130.7
click at [234, 381] on div "Select Service Product Membership Package Voucher Prepaid Gift Card Select Styl…" at bounding box center [305, 395] width 475 height 36
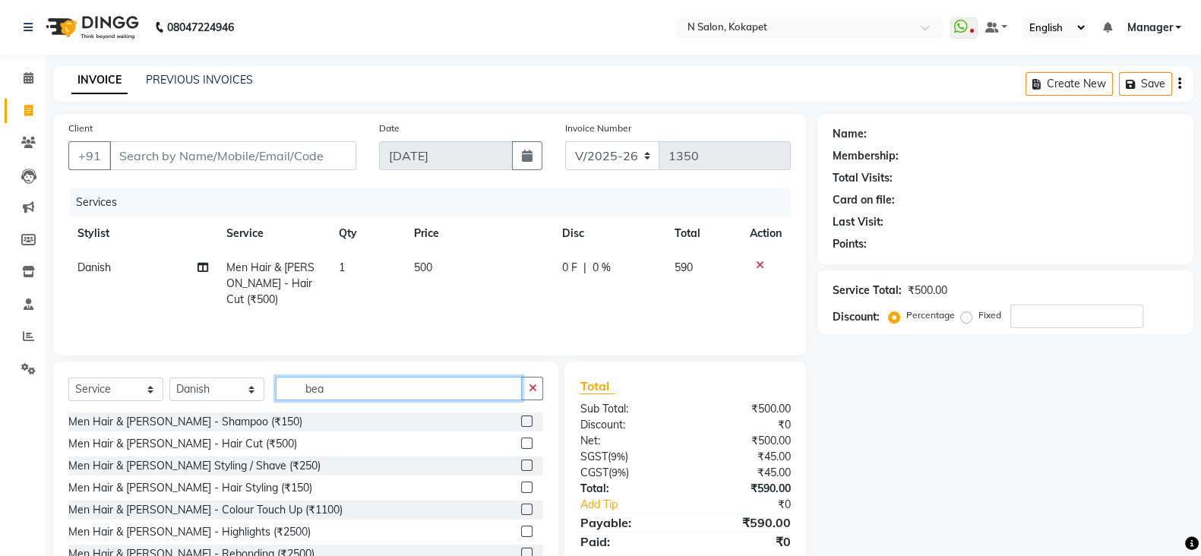
type input "bea"
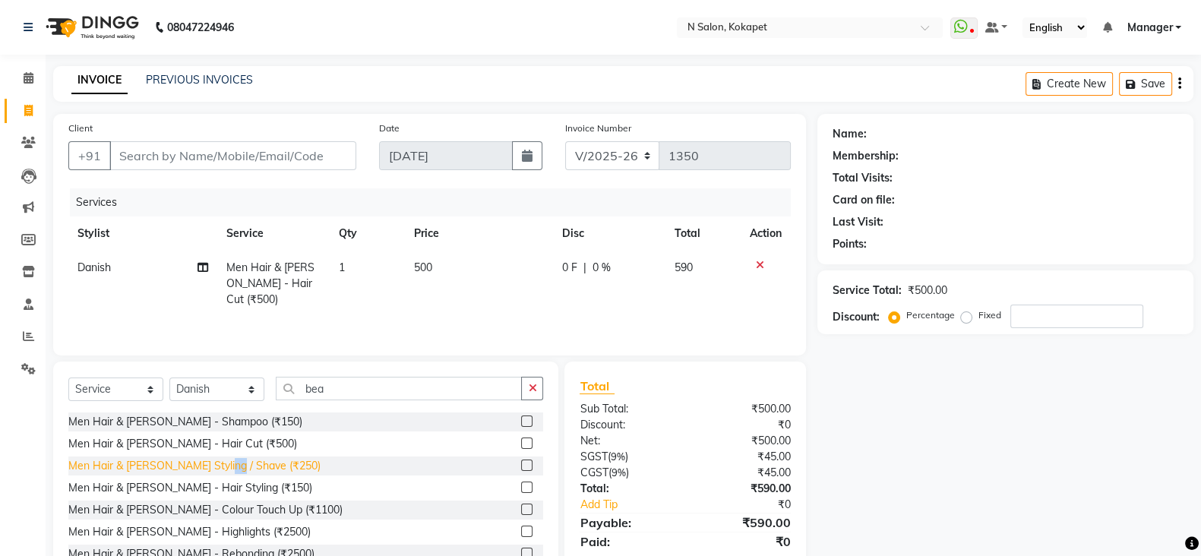
drag, startPoint x: 221, startPoint y: 475, endPoint x: 232, endPoint y: 466, distance: 14.0
click at [232, 466] on div "Men Hair & [PERSON_NAME] Styling / Shave (₹250)" at bounding box center [305, 465] width 475 height 19
click at [232, 466] on div "Men Hair & [PERSON_NAME] Styling / Shave (₹250)" at bounding box center [194, 466] width 252 height 16
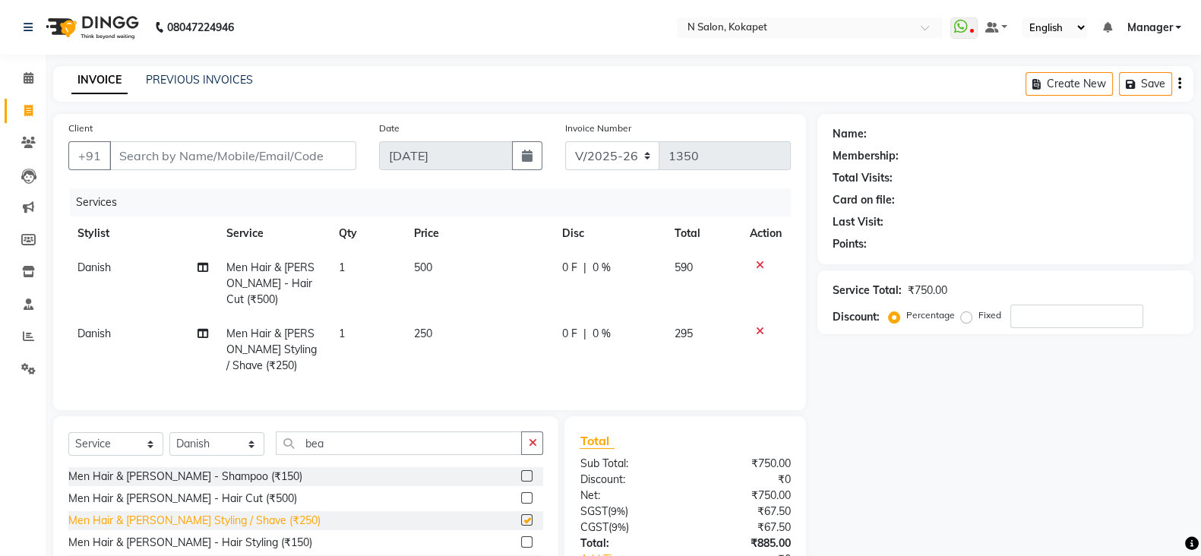
checkbox input "false"
drag, startPoint x: 220, startPoint y: 453, endPoint x: 204, endPoint y: 379, distance: 76.1
click at [204, 379] on div "Client +91 Date [DATE] Invoice Number V/2025 V/[PHONE_NUMBER] Services Stylist …" at bounding box center [429, 377] width 775 height 526
select select "90078"
click at [169, 432] on select "Select Stylist [PERSON_NAME] ASM south [PERSON_NAME] pedicurist [DEMOGRAPHIC_DA…" at bounding box center [216, 444] width 95 height 24
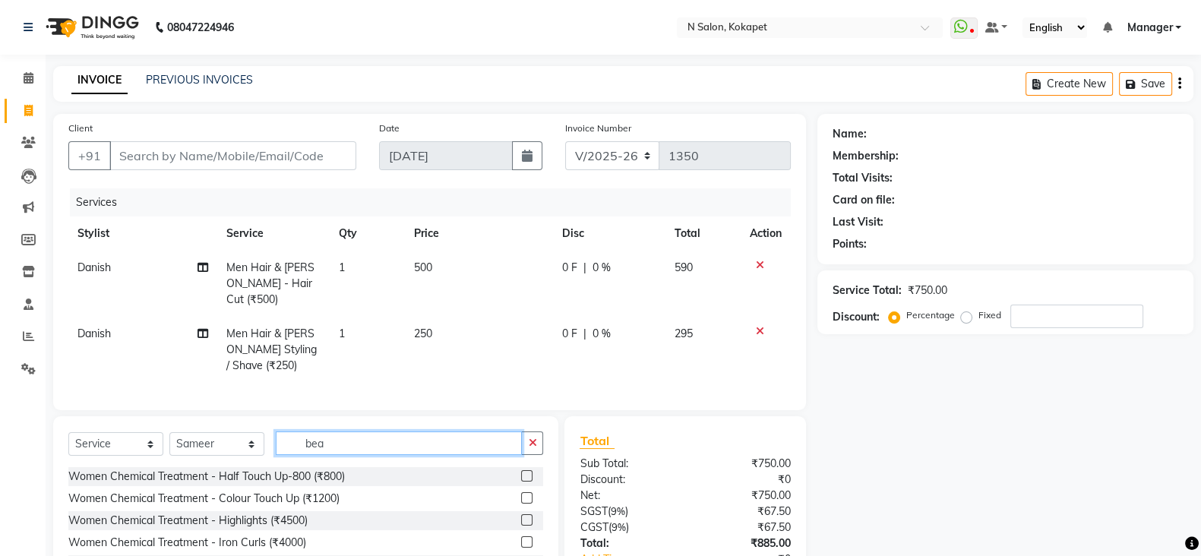
drag, startPoint x: 368, startPoint y: 440, endPoint x: 166, endPoint y: 442, distance: 202.8
click at [166, 442] on div "Select Service Product Membership Package Voucher Prepaid Gift Card Select Styl…" at bounding box center [305, 449] width 475 height 36
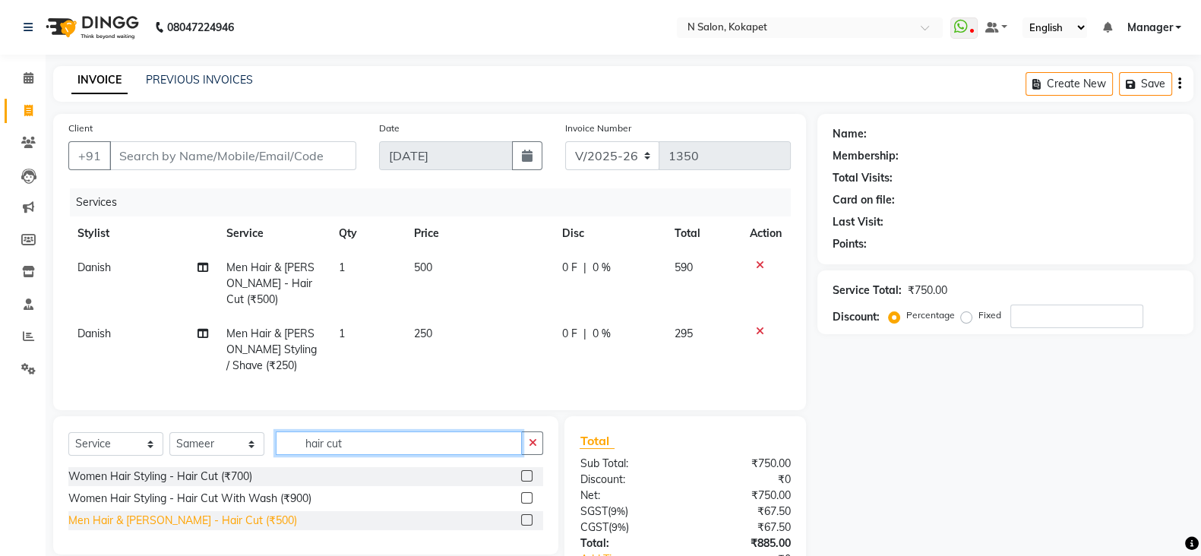
type input "hair cut"
click at [116, 516] on div "Men Hair & [PERSON_NAME] - Hair Cut (₹500)" at bounding box center [182, 521] width 229 height 16
checkbox input "false"
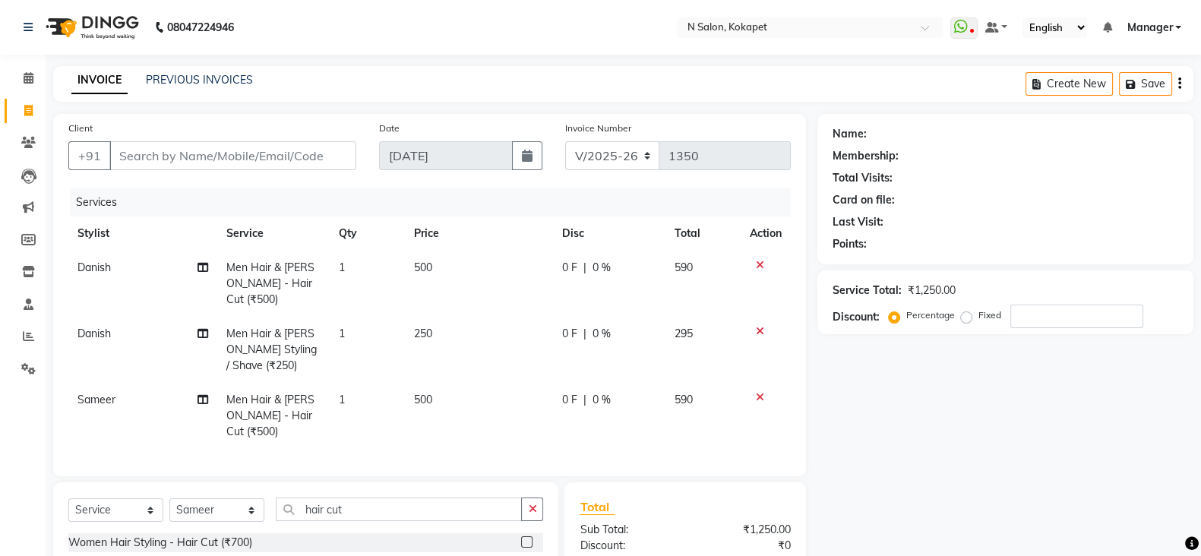
scroll to position [155, 0]
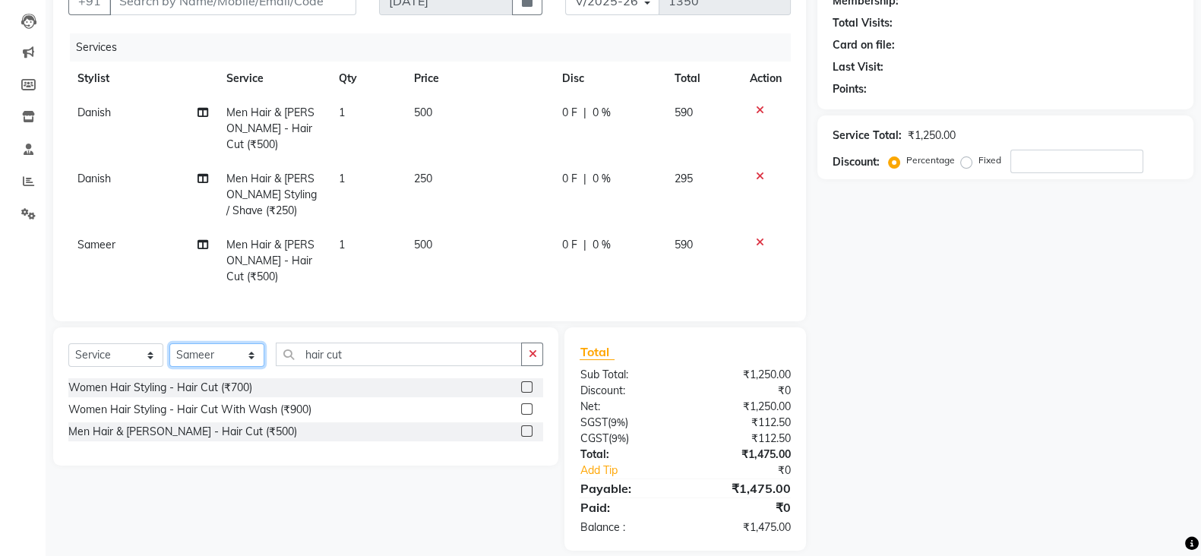
click at [199, 343] on select "Select Stylist [PERSON_NAME] ASM south [PERSON_NAME] pedicurist [DEMOGRAPHIC_DA…" at bounding box center [216, 355] width 95 height 24
select select "70889"
click at [169, 343] on select "Select Stylist [PERSON_NAME] ASM south [PERSON_NAME] pedicurist [DEMOGRAPHIC_DA…" at bounding box center [216, 355] width 95 height 24
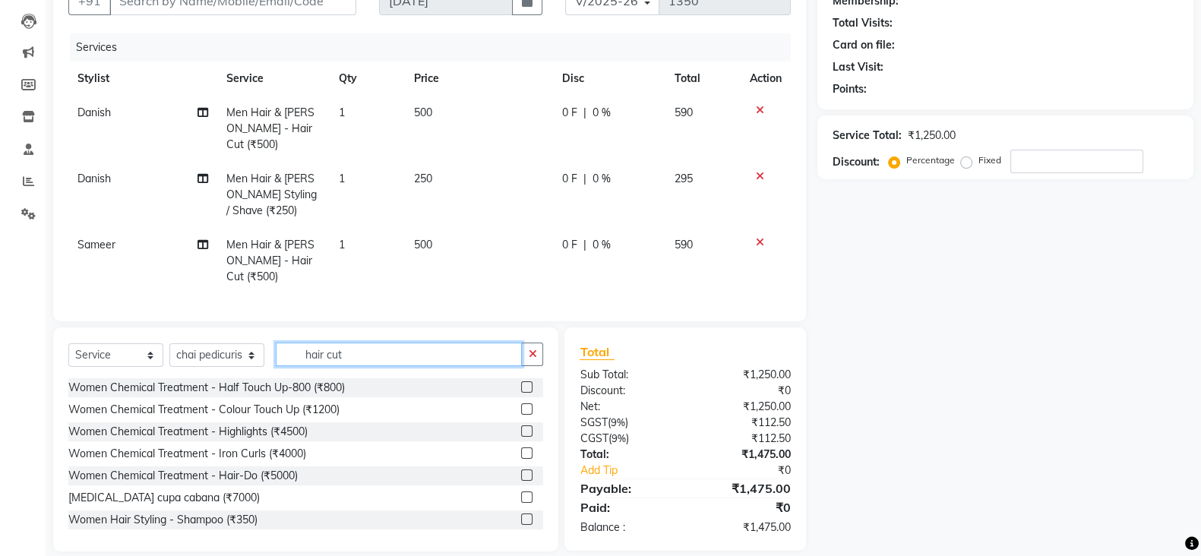
drag, startPoint x: 369, startPoint y: 332, endPoint x: 46, endPoint y: 339, distance: 322.8
click at [46, 339] on div "Select Service Product Membership Package Voucher Prepaid Gift Card Select Styl…" at bounding box center [300, 439] width 516 height 224
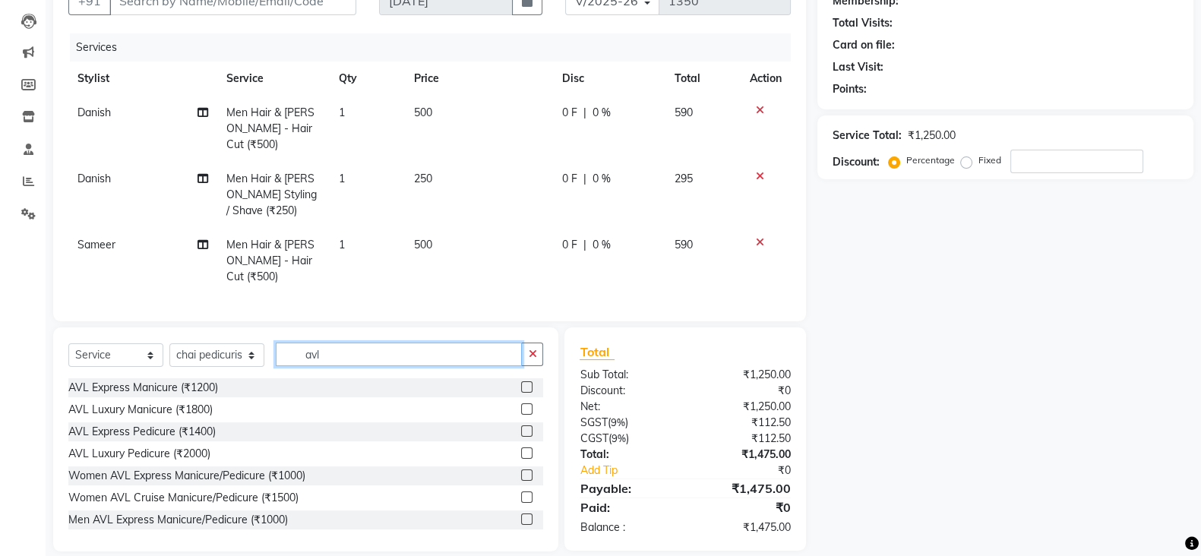
type input "avl"
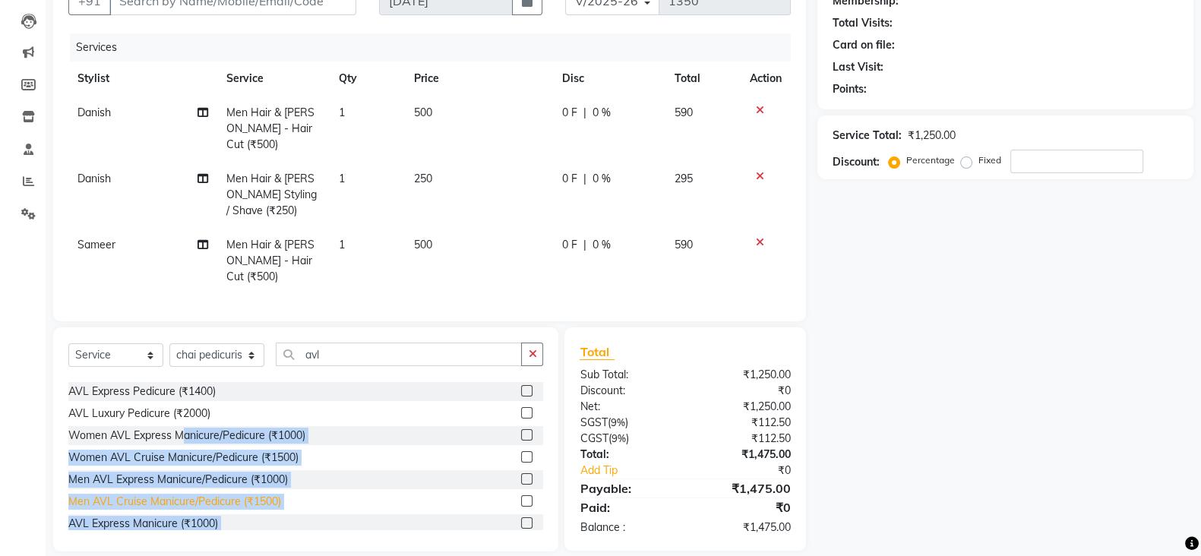
scroll to position [112, 0]
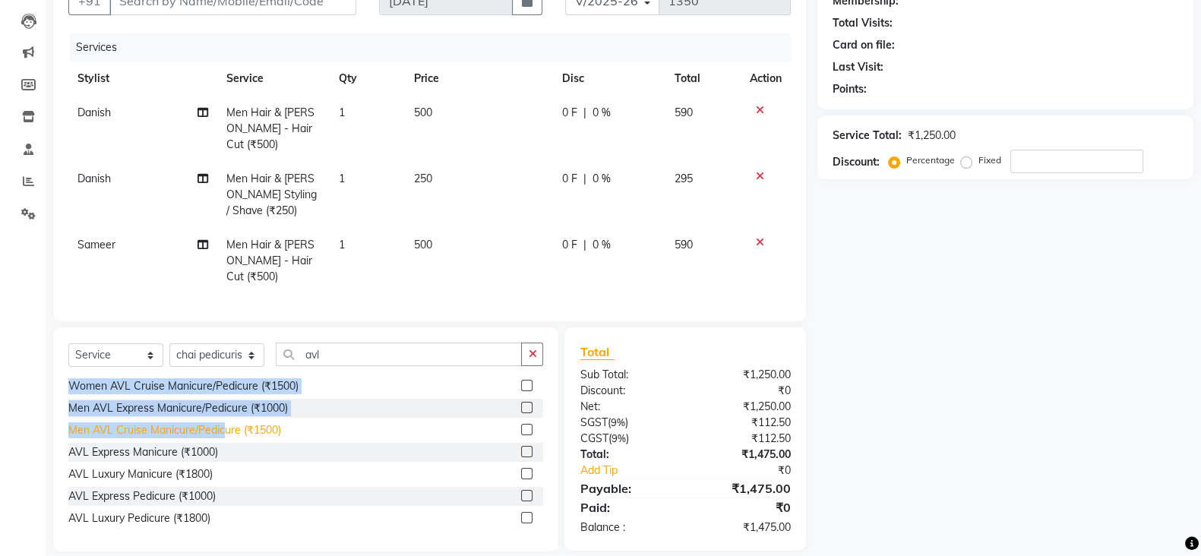
drag, startPoint x: 185, startPoint y: 467, endPoint x: 223, endPoint y: 409, distance: 69.5
click at [223, 409] on div "AVL Express Manicure (₹1200) AVL Luxury Manicure (₹1800) AVL Express Pedicure (…" at bounding box center [305, 454] width 475 height 152
click at [244, 400] on div "Men AVL Express Manicure/Pedicure (₹1000)" at bounding box center [177, 408] width 219 height 16
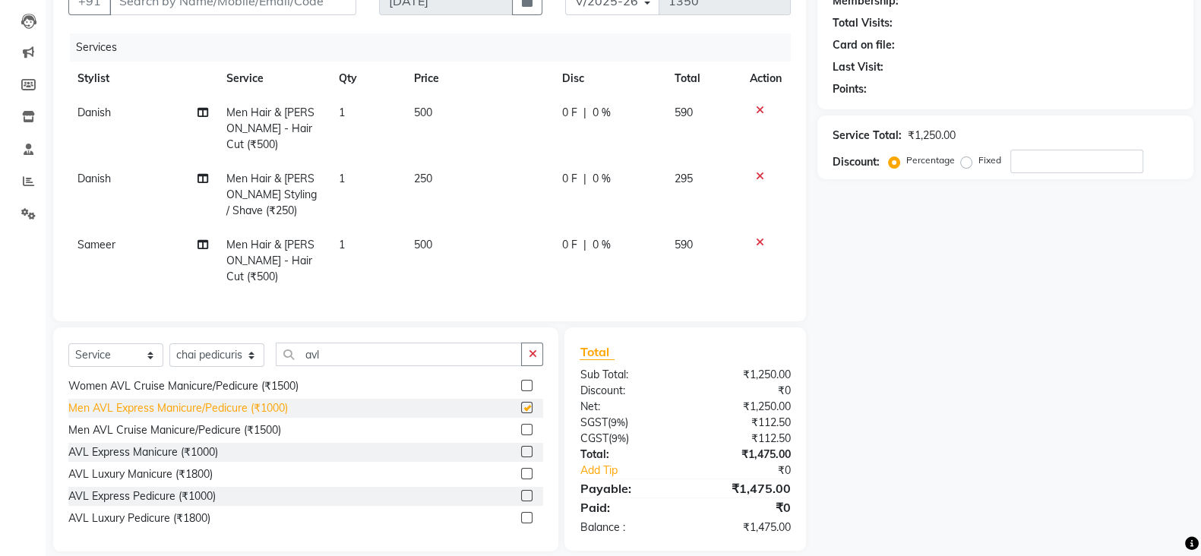
checkbox input "false"
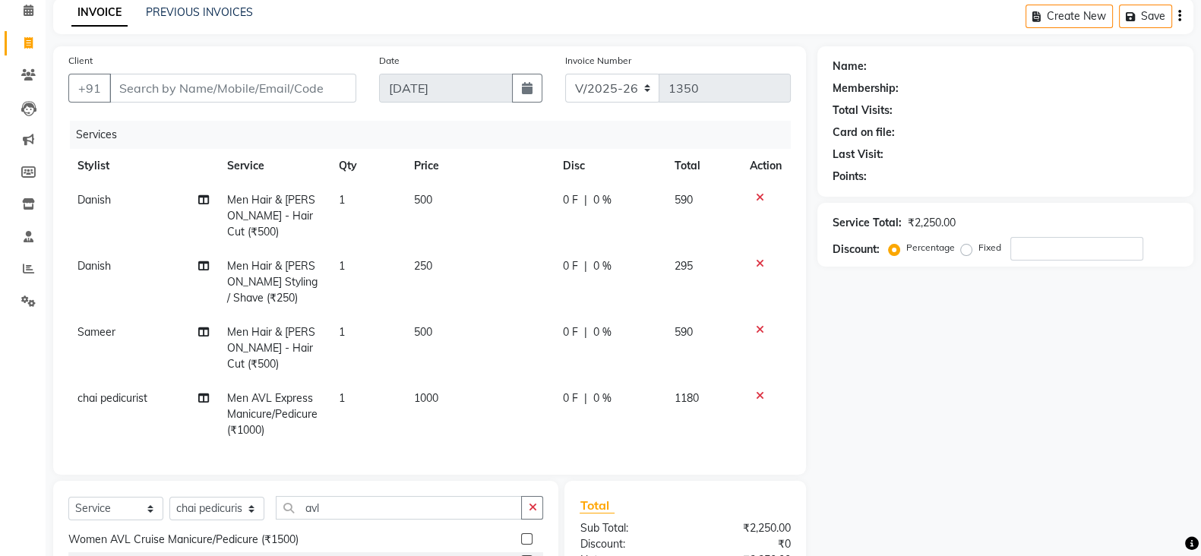
scroll to position [66, 0]
click at [434, 206] on td "500" at bounding box center [479, 218] width 149 height 66
select select "90082"
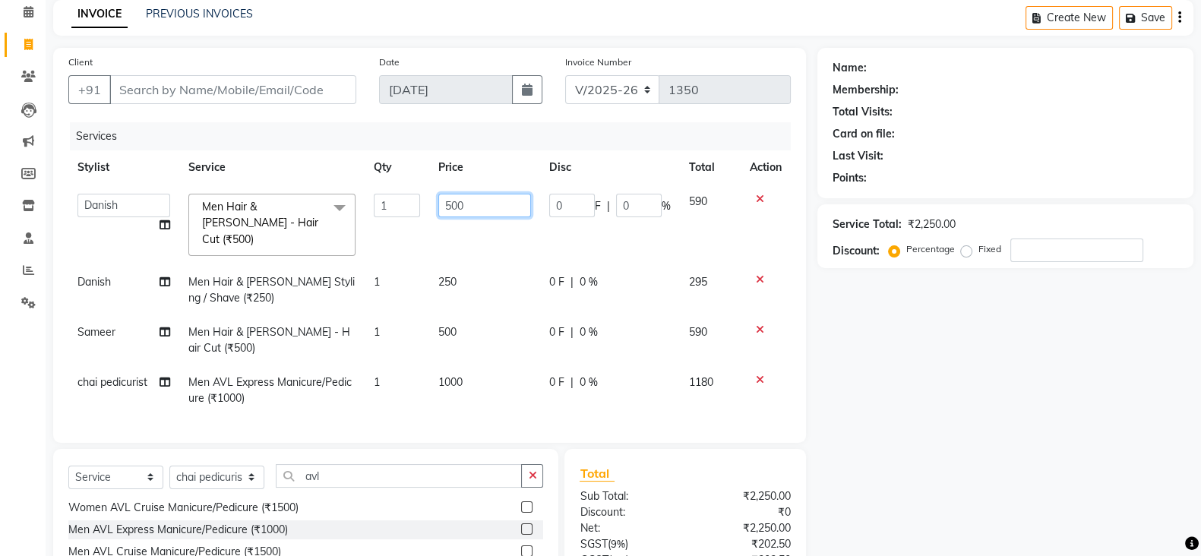
drag, startPoint x: 466, startPoint y: 201, endPoint x: 372, endPoint y: 203, distance: 93.4
click at [372, 203] on tr "[PERSON_NAME] ASM south [PERSON_NAME] pedicurist [DEMOGRAPHIC_DATA] Manager [PE…" at bounding box center [429, 225] width 722 height 80
type input "450"
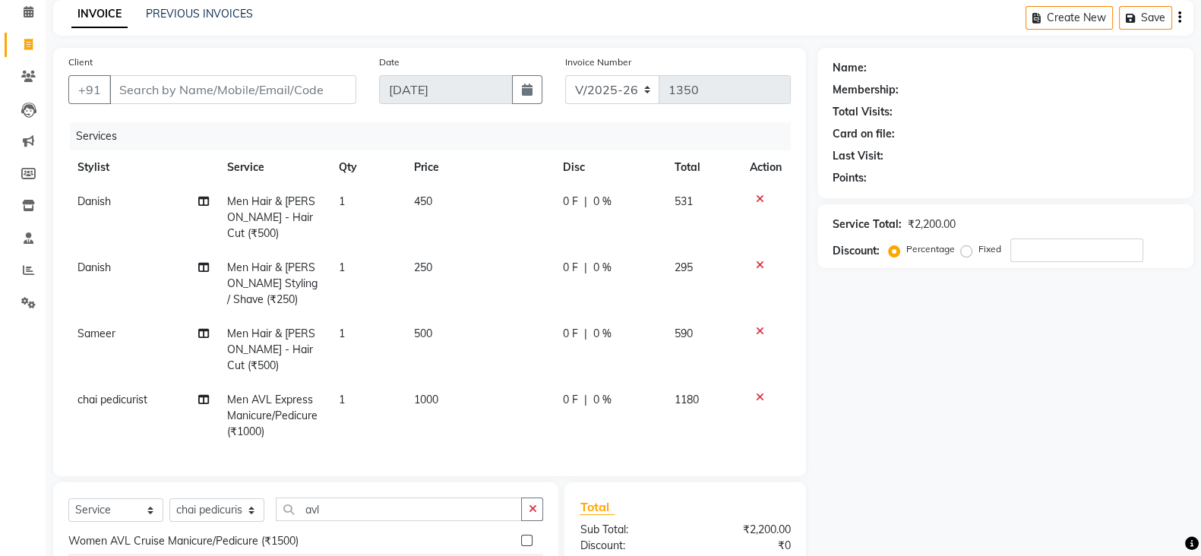
click at [406, 245] on tbody "Danish Men Hair & [PERSON_NAME] - Hair Cut (₹500) 1 450 0 F | 0 % 531 Danish Me…" at bounding box center [429, 317] width 722 height 264
click at [430, 327] on span "500" at bounding box center [423, 334] width 18 height 14
select select "90078"
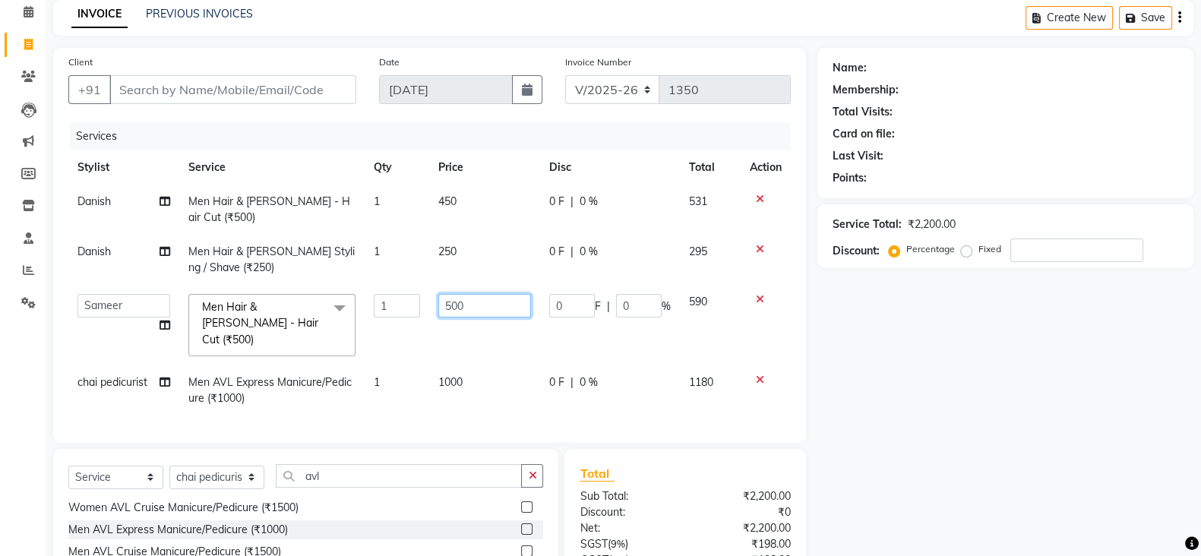
drag, startPoint x: 478, startPoint y: 311, endPoint x: 323, endPoint y: 294, distance: 156.6
click at [323, 294] on tr "[PERSON_NAME] ASM south [PERSON_NAME] pedicurist [DEMOGRAPHIC_DATA] Manager [PE…" at bounding box center [429, 325] width 722 height 80
type input "450"
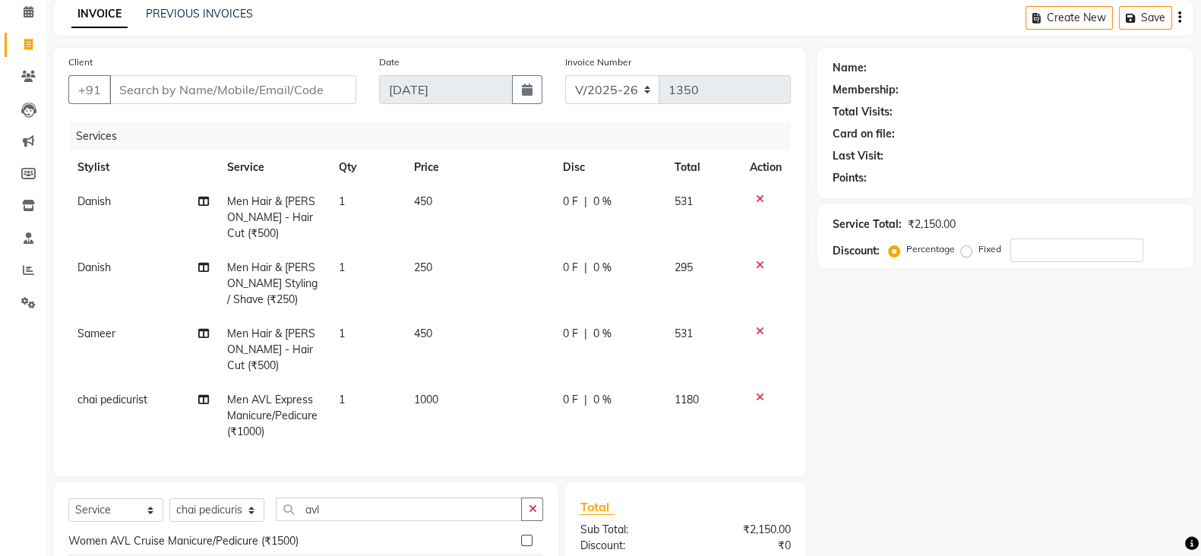
click at [403, 334] on tr "Sameer Men Hair & [PERSON_NAME] - Hair Cut (₹500) 1 450 0 F | 0 % 531" at bounding box center [429, 350] width 722 height 66
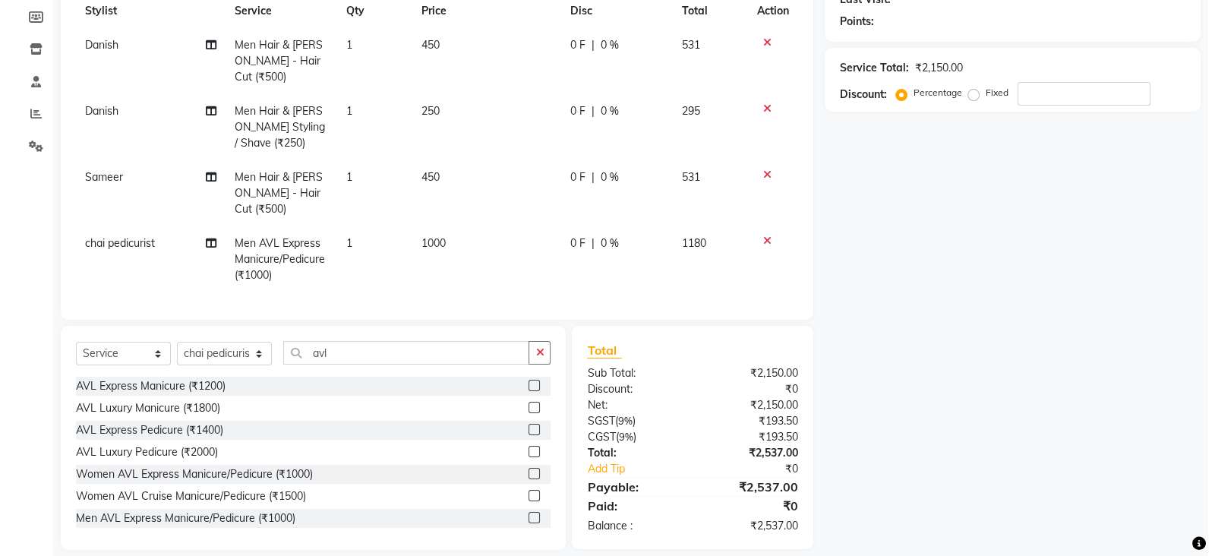
scroll to position [0, 0]
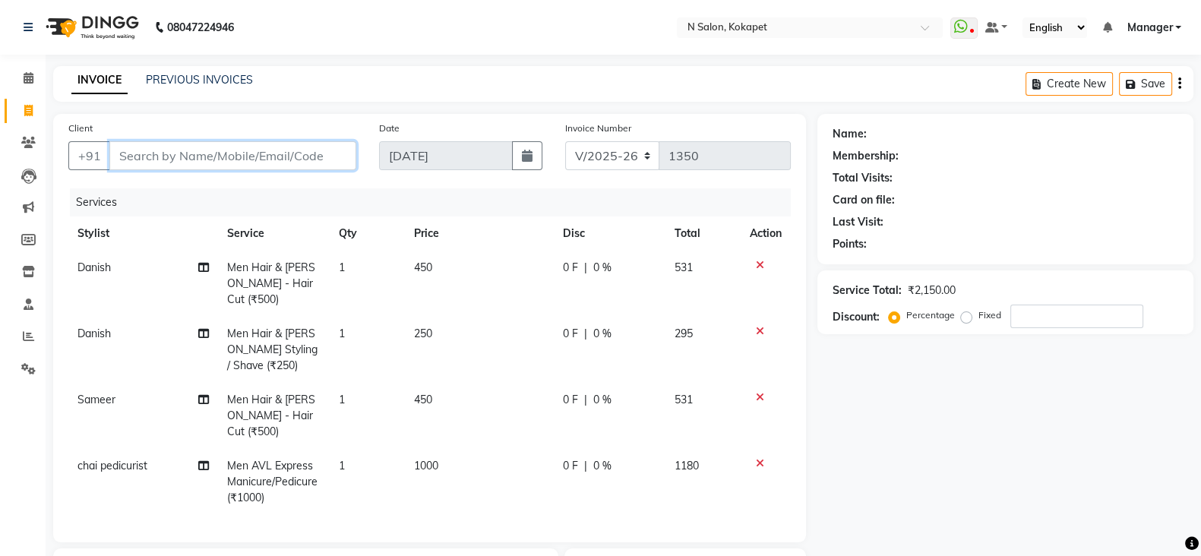
click at [229, 158] on input "Client" at bounding box center [232, 155] width 247 height 29
click at [235, 151] on input "Client" at bounding box center [232, 155] width 247 height 29
type input "8"
type input "0"
type input "8179025445"
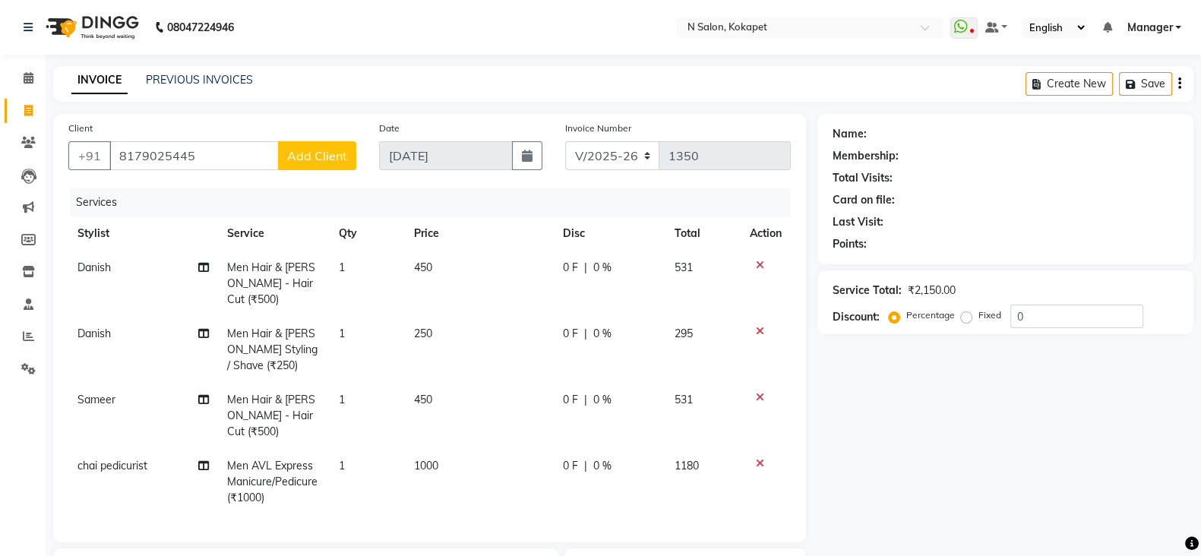
click at [335, 165] on button "Add Client" at bounding box center [317, 155] width 78 height 29
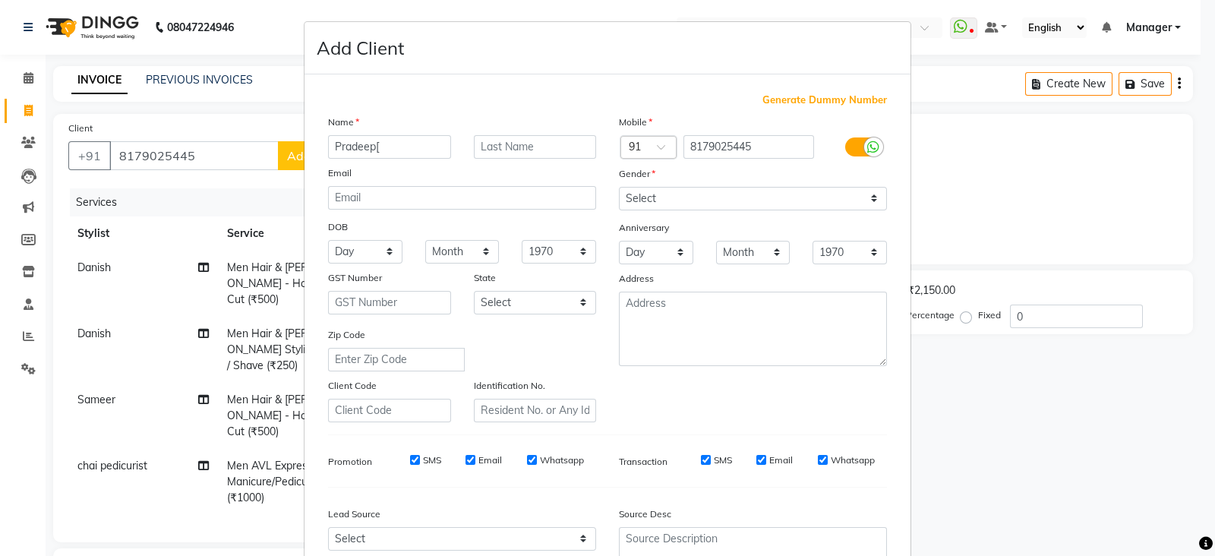
type input "Pradeep["
click at [721, 206] on select "Select [DEMOGRAPHIC_DATA] [DEMOGRAPHIC_DATA] Other Prefer Not To Say" at bounding box center [753, 199] width 268 height 24
select select "[DEMOGRAPHIC_DATA]"
click at [619, 188] on select "Select [DEMOGRAPHIC_DATA] [DEMOGRAPHIC_DATA] Other Prefer Not To Say" at bounding box center [753, 199] width 268 height 24
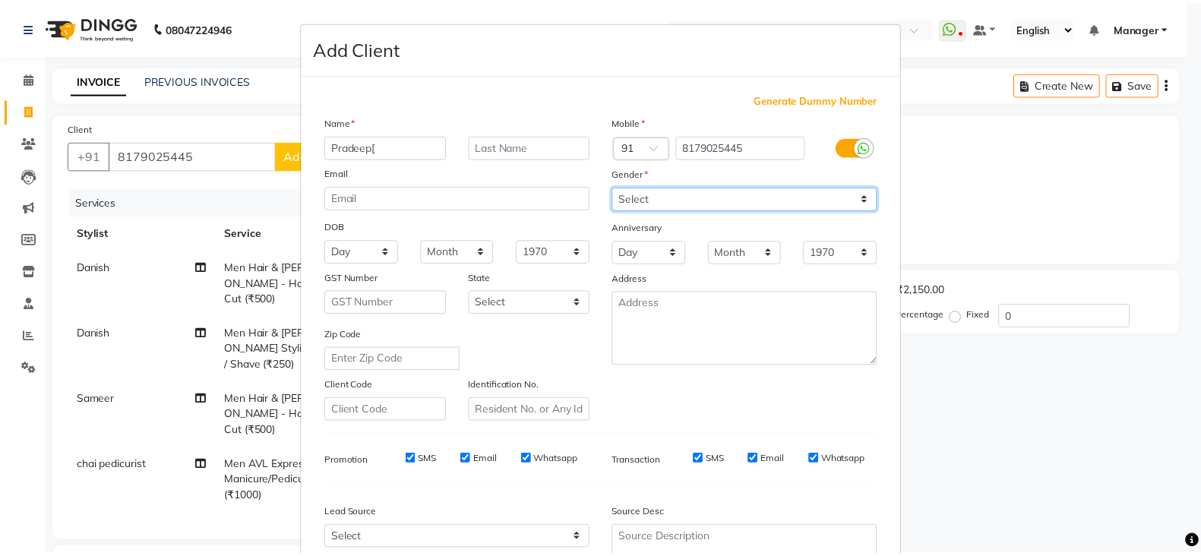
scroll to position [153, 0]
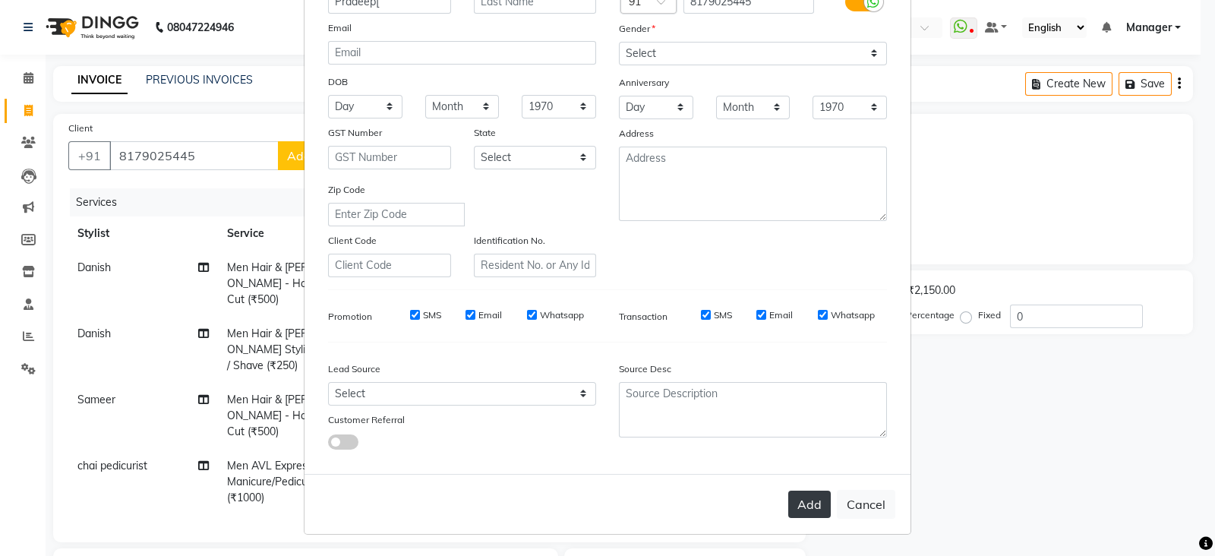
click at [803, 507] on button "Add" at bounding box center [809, 504] width 43 height 27
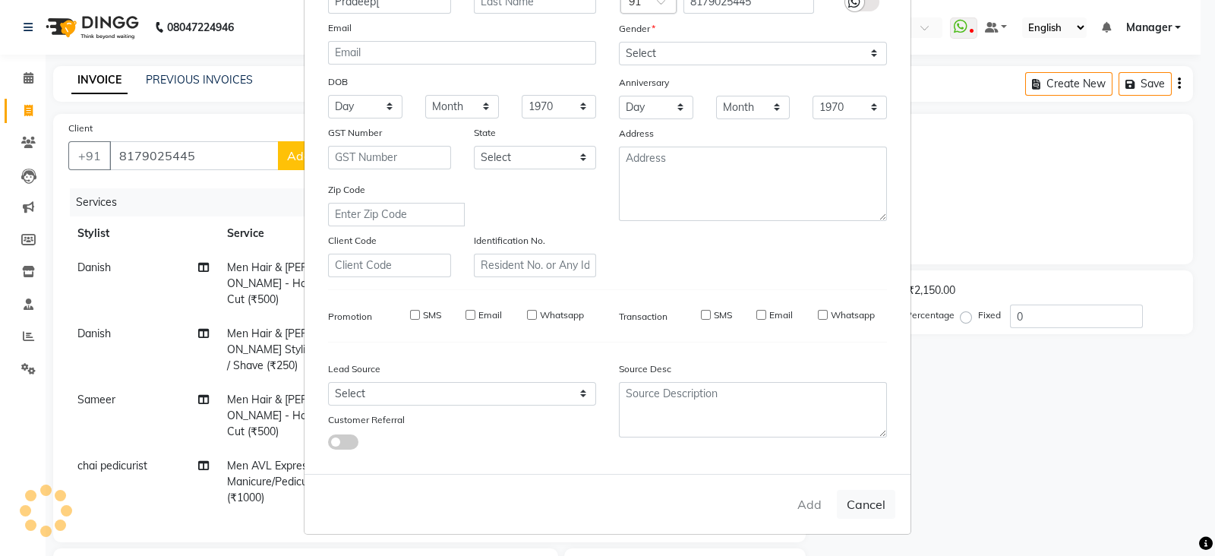
select select
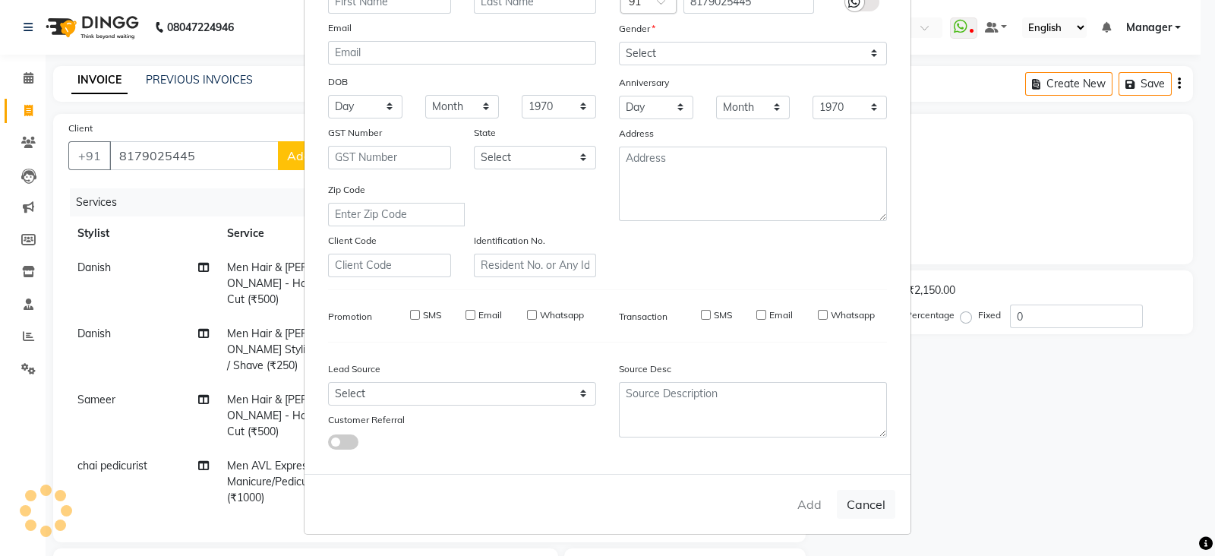
select select
checkbox input "false"
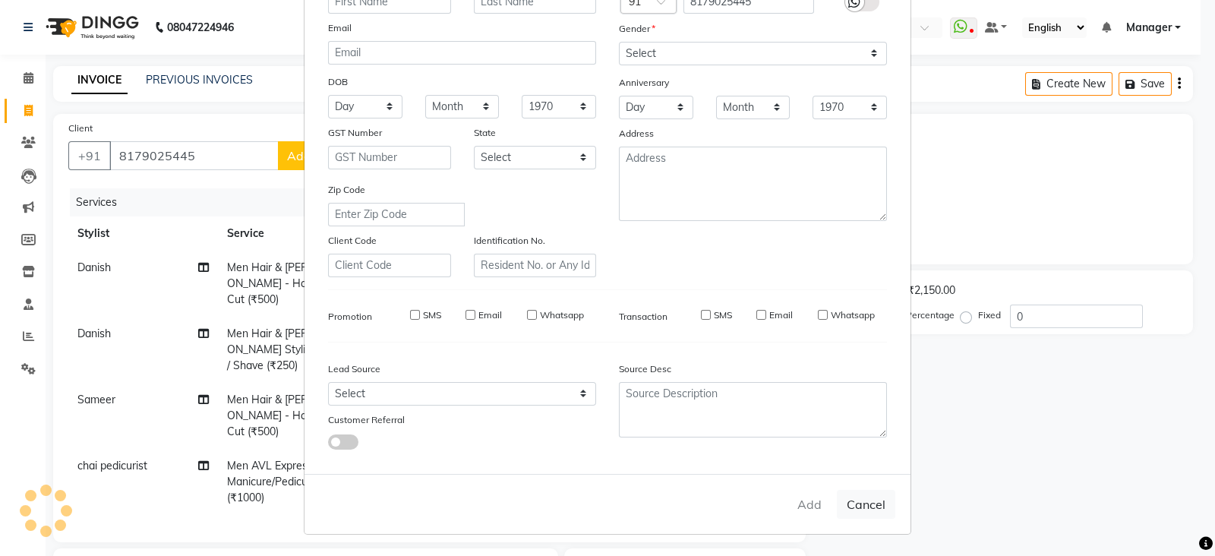
checkbox input "false"
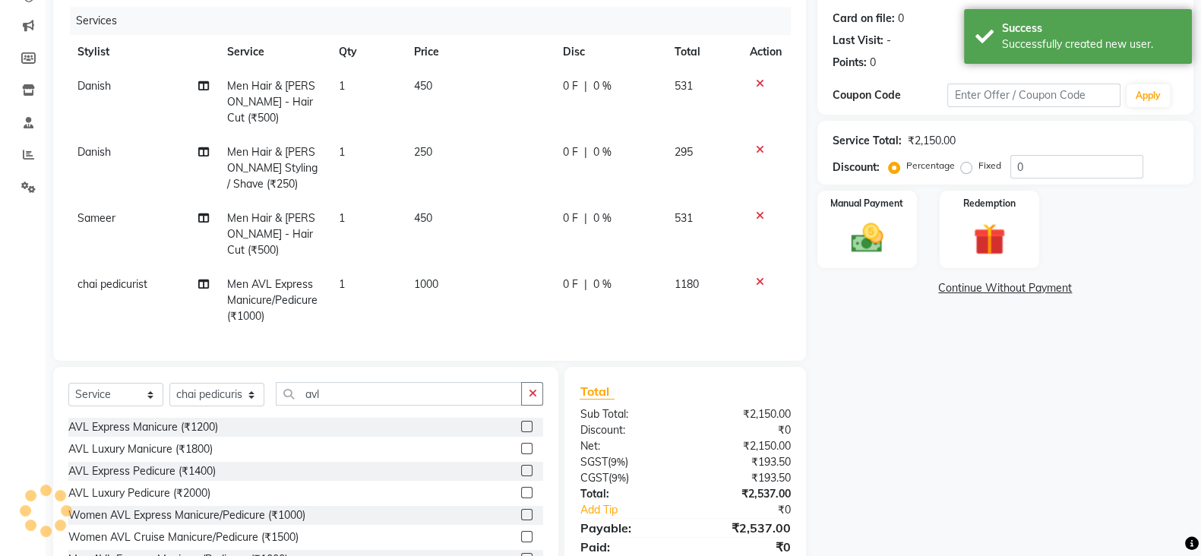
scroll to position [223, 0]
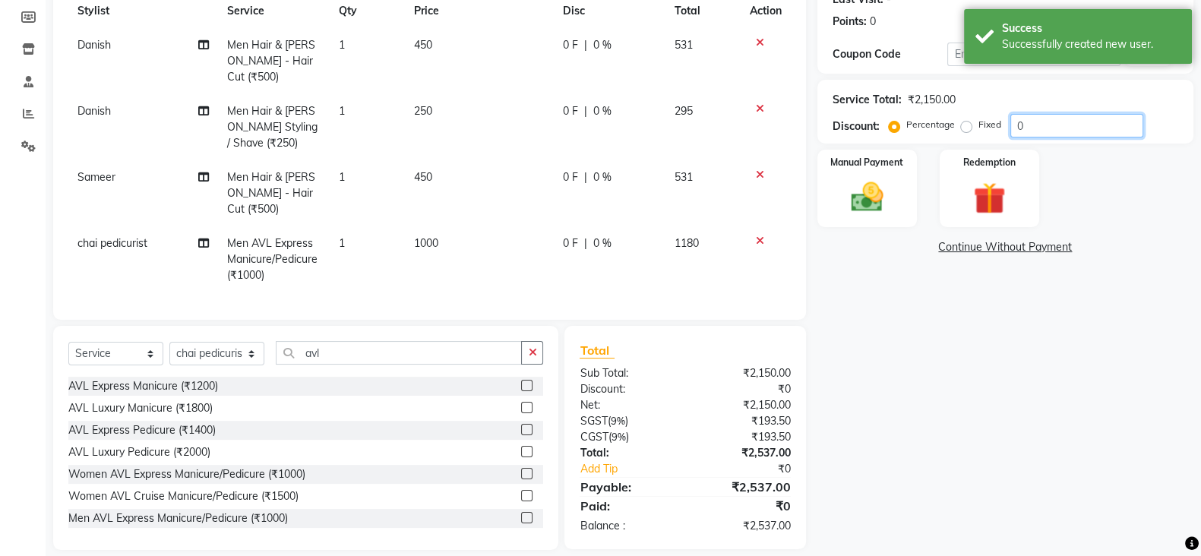
click at [1046, 122] on input "0" at bounding box center [1076, 126] width 133 height 24
type input "40"
click at [995, 298] on div "Name: Pradeep[ Membership: No Active Membership Total Visits: Card on file: 0 L…" at bounding box center [1010, 220] width 387 height 658
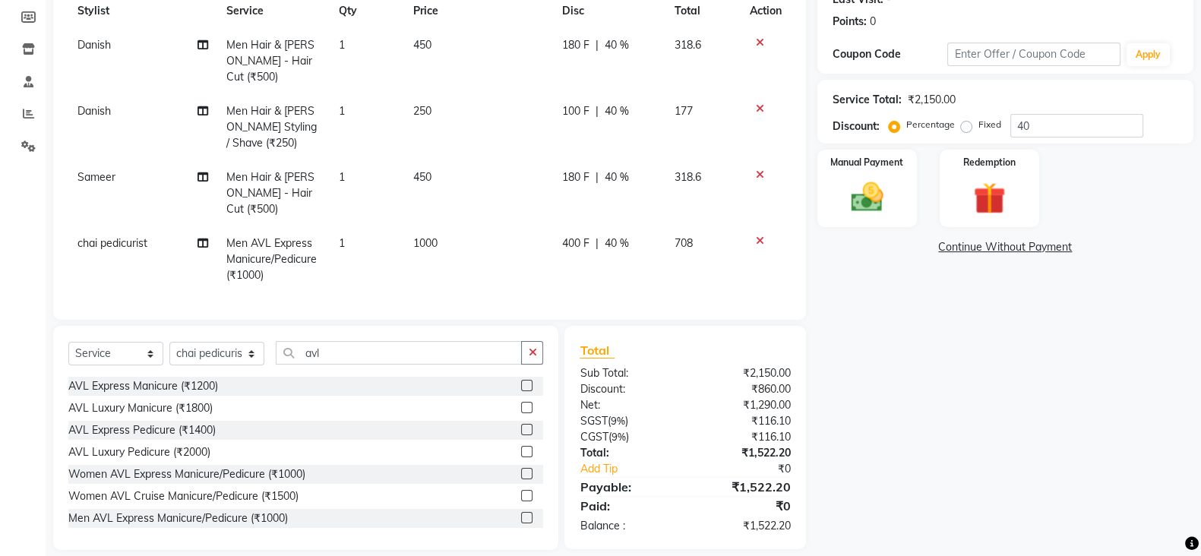
scroll to position [0, 0]
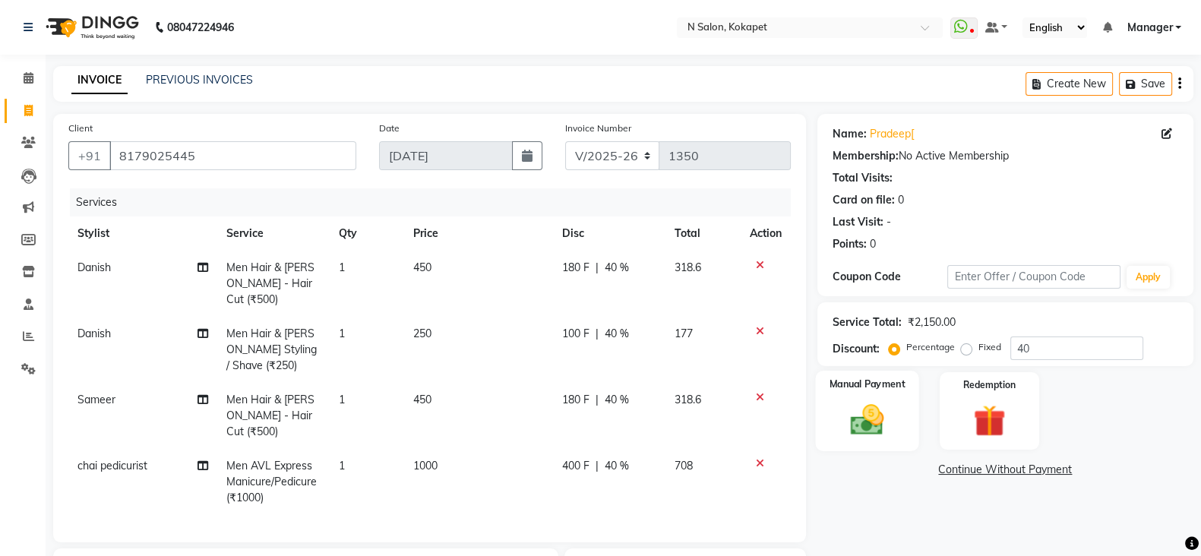
click at [885, 412] on img at bounding box center [867, 419] width 54 height 38
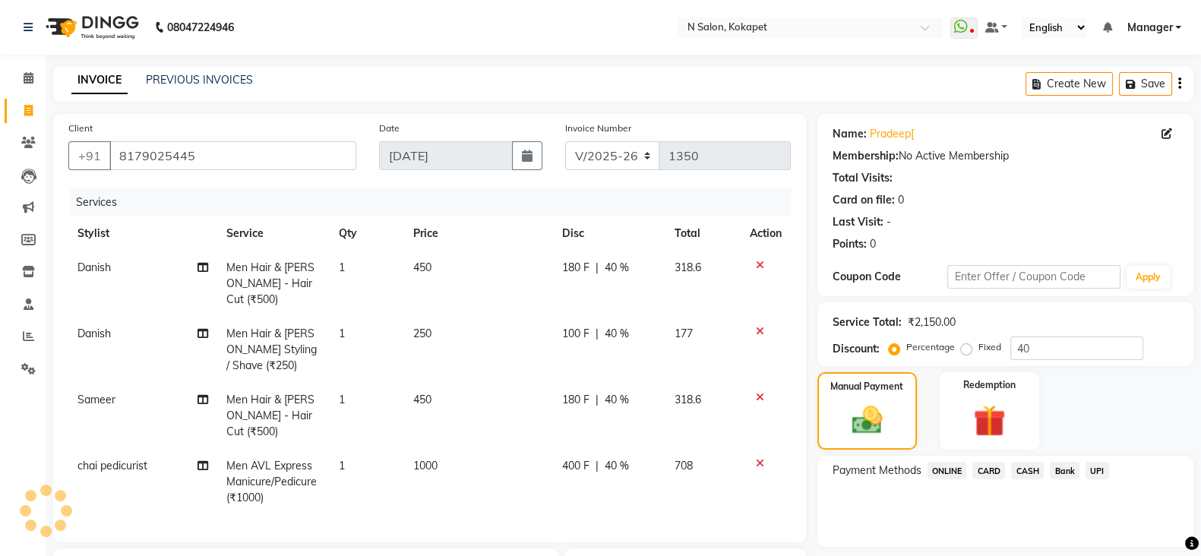
click at [992, 466] on span "CARD" at bounding box center [988, 470] width 33 height 17
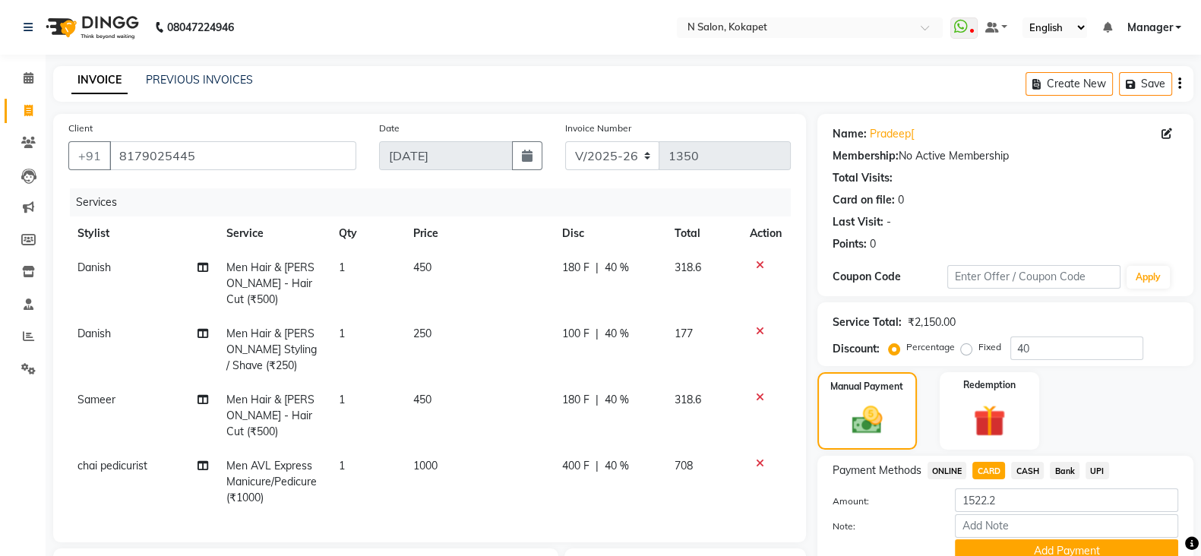
scroll to position [223, 0]
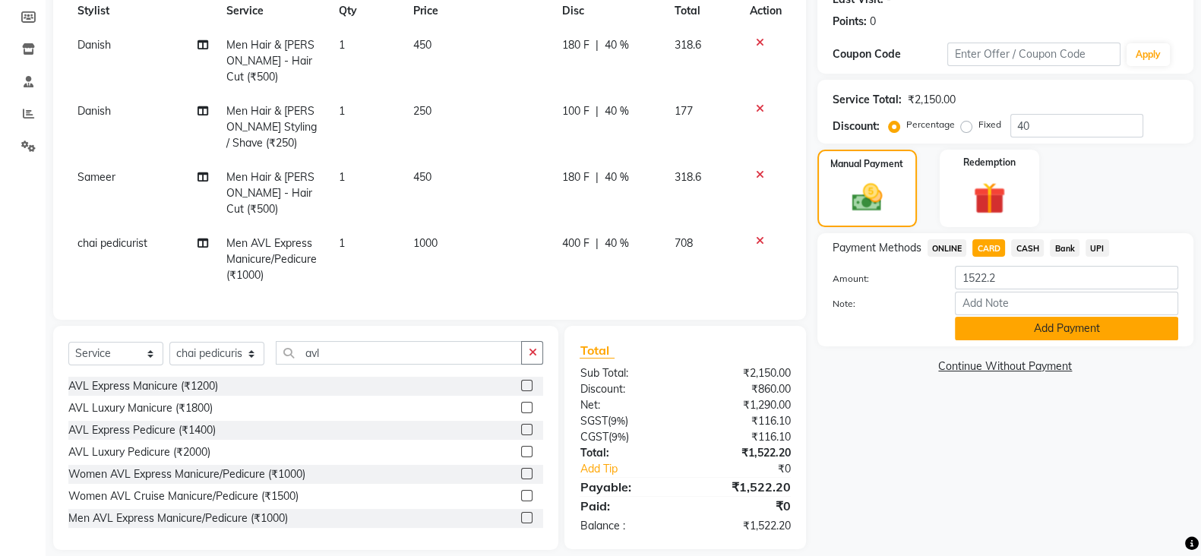
click at [1030, 329] on button "Add Payment" at bounding box center [1066, 329] width 223 height 24
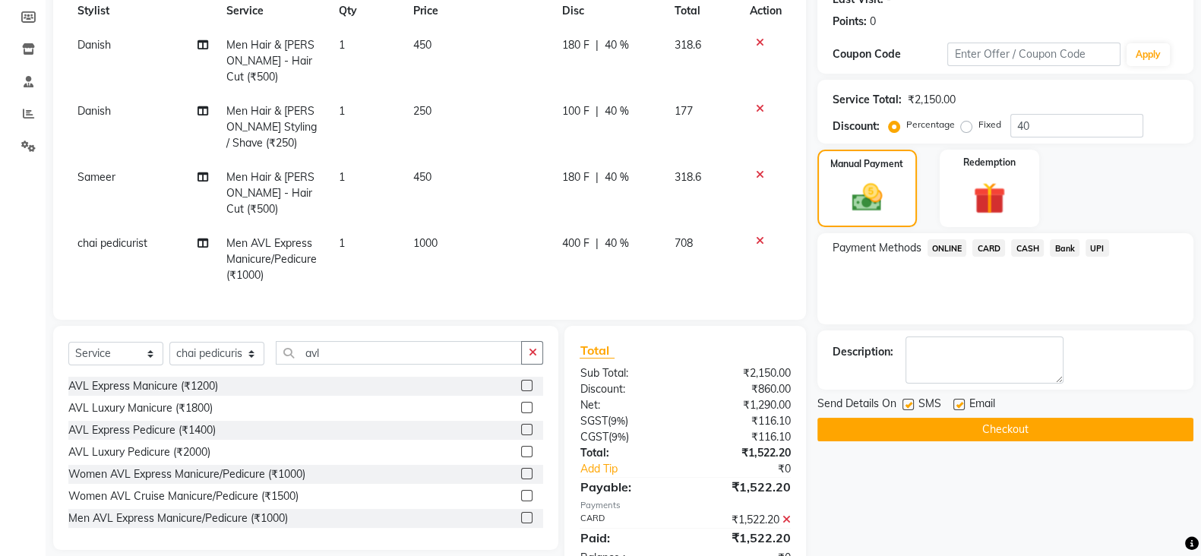
scroll to position [254, 0]
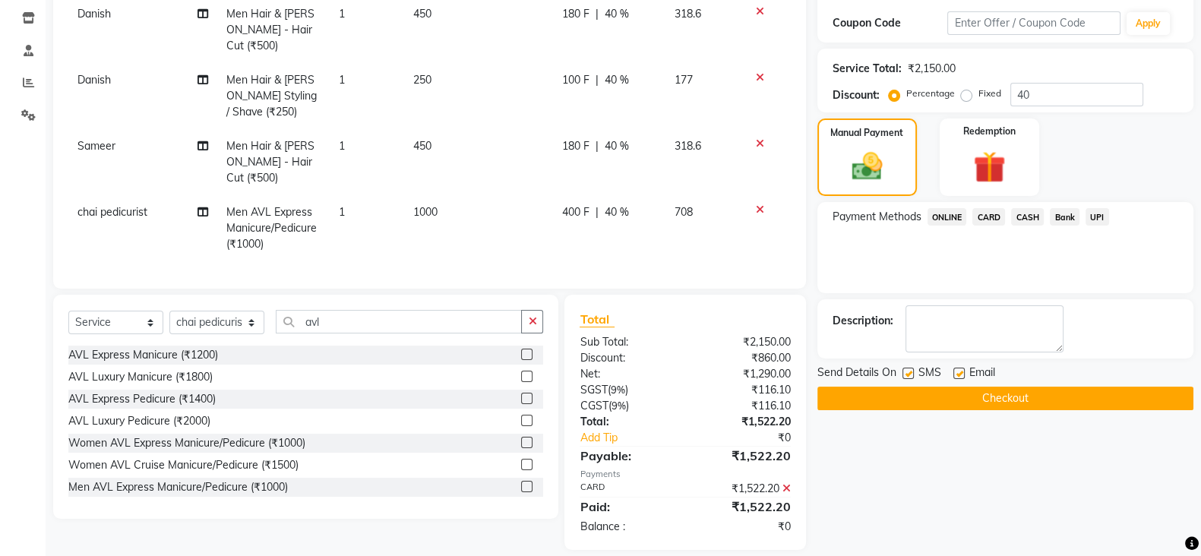
click at [1006, 394] on button "Checkout" at bounding box center [1005, 399] width 376 height 24
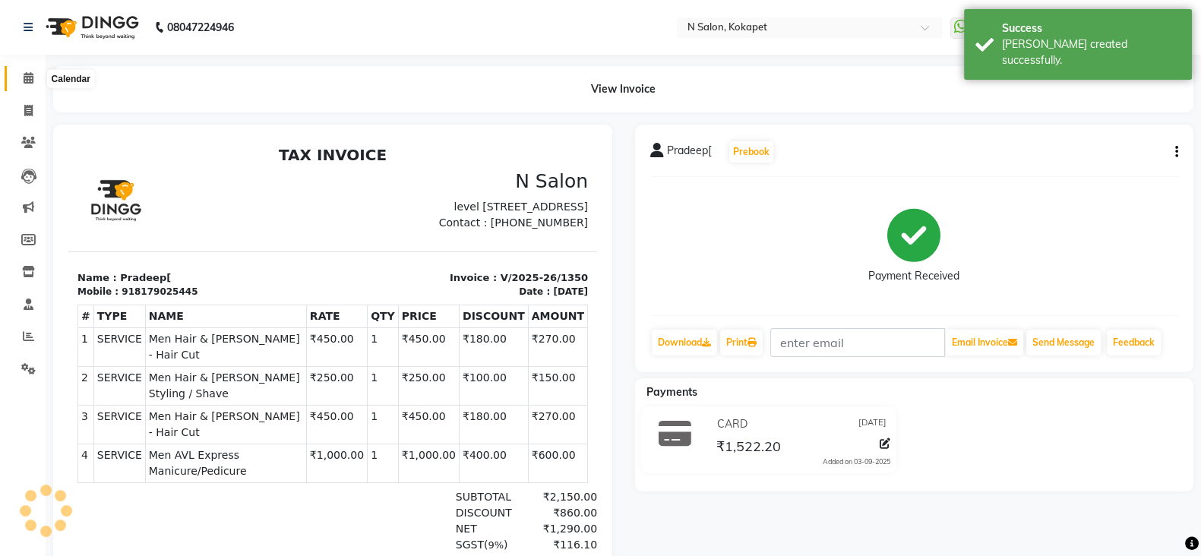
click at [23, 71] on span at bounding box center [28, 78] width 27 height 17
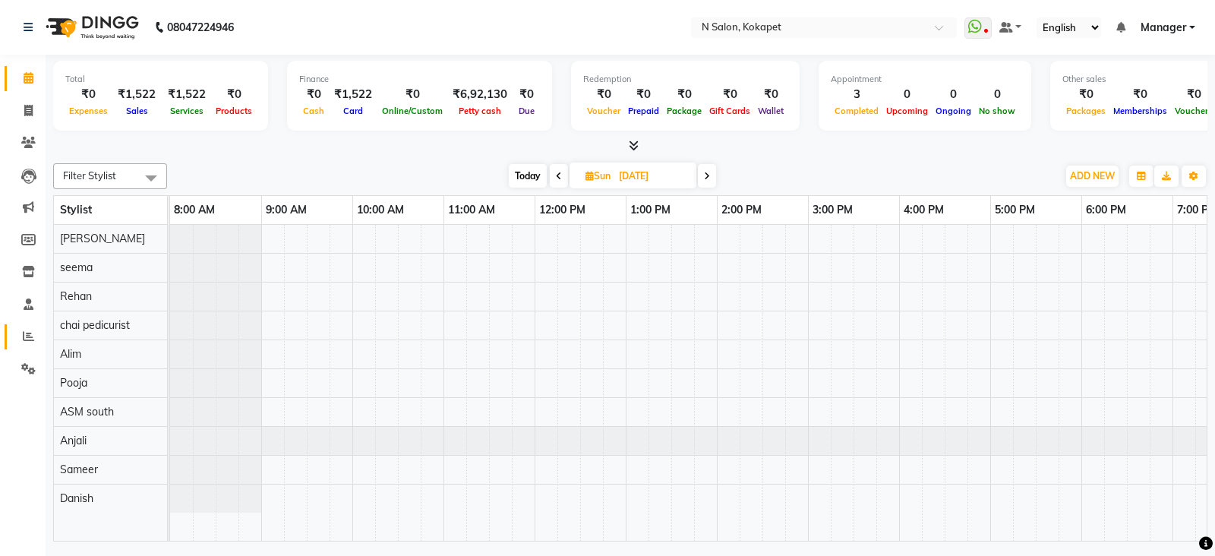
click at [27, 336] on icon at bounding box center [28, 335] width 11 height 11
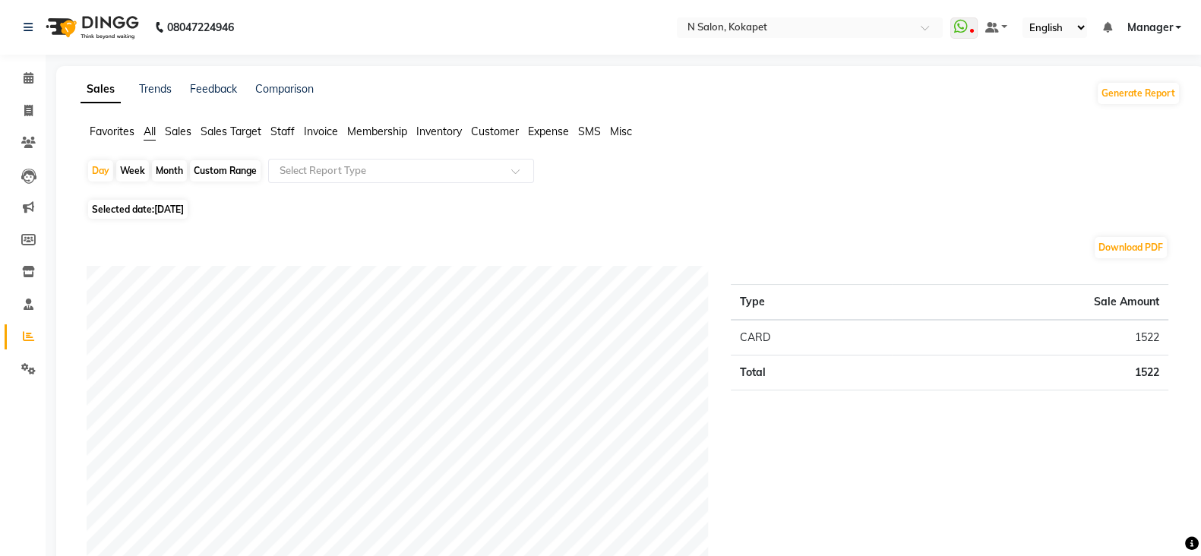
click at [206, 171] on div "Custom Range" at bounding box center [225, 170] width 71 height 21
select select "9"
select select "2025"
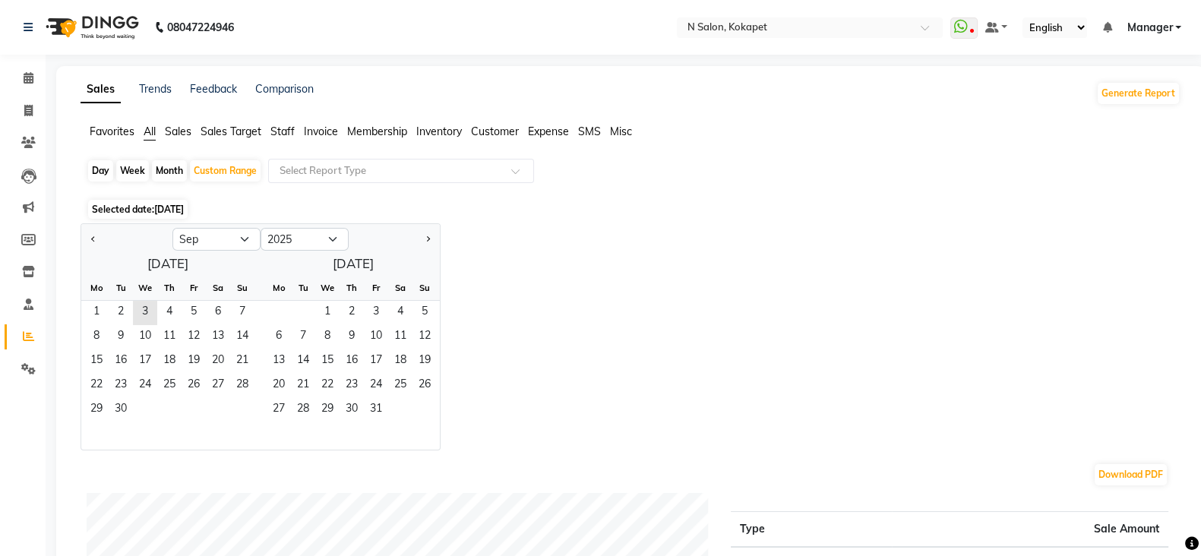
click at [169, 164] on div "Month" at bounding box center [169, 170] width 35 height 21
select select "9"
select select "2025"
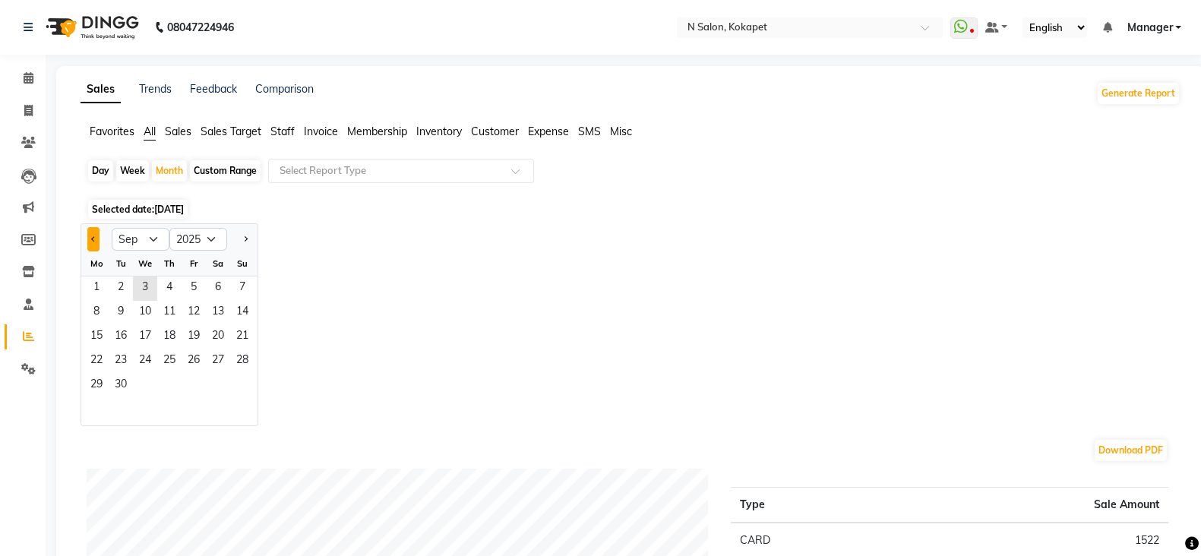
click at [90, 229] on button "Previous month" at bounding box center [93, 239] width 12 height 24
select select "8"
click at [186, 279] on span "1" at bounding box center [194, 288] width 24 height 24
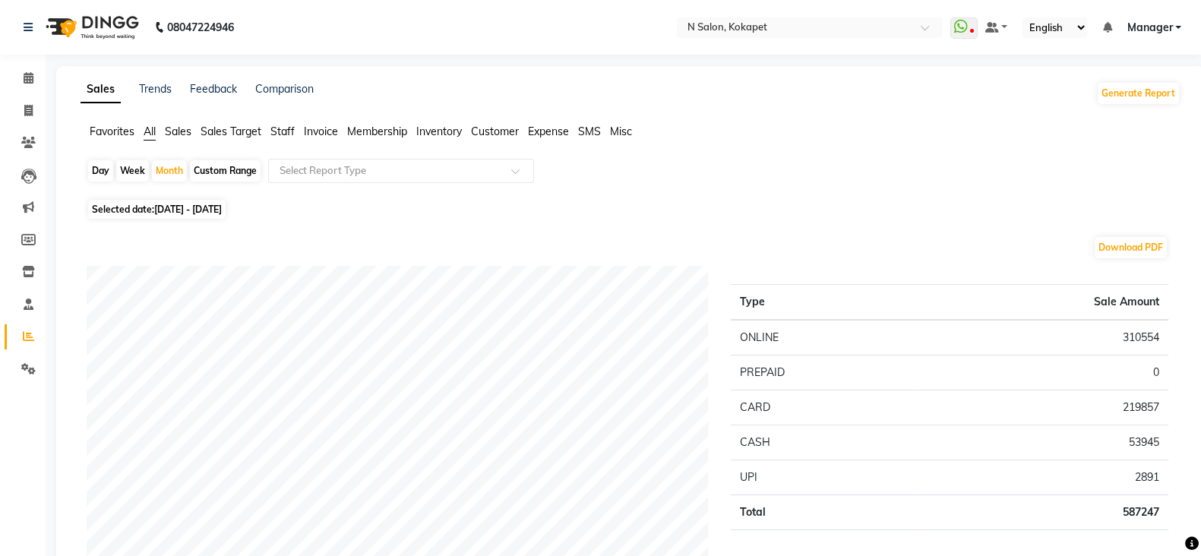
click at [282, 135] on span "Staff" at bounding box center [282, 132] width 24 height 14
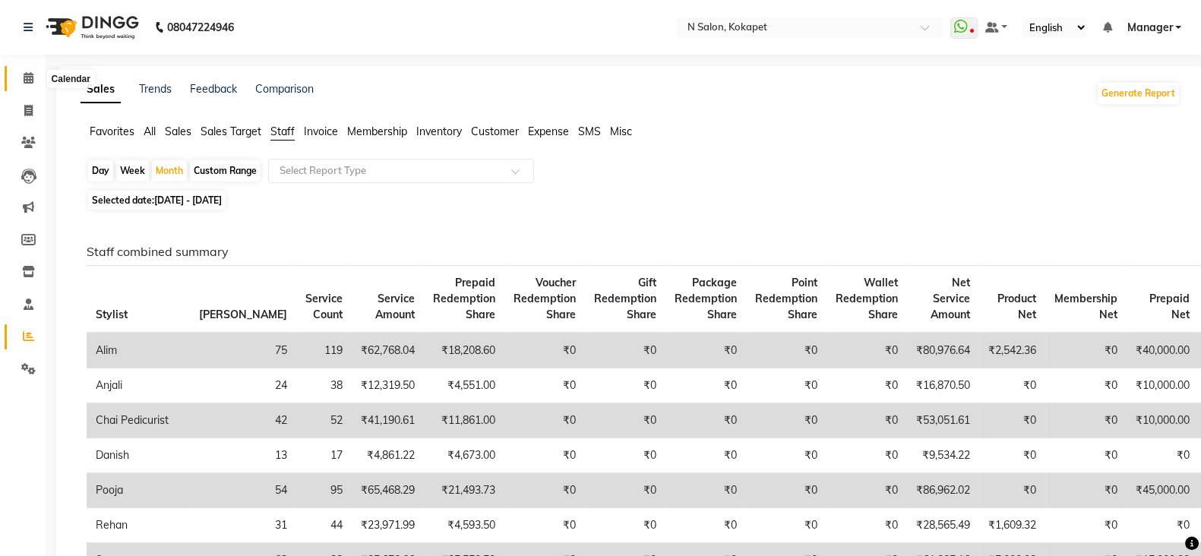
click at [32, 81] on icon at bounding box center [29, 77] width 10 height 11
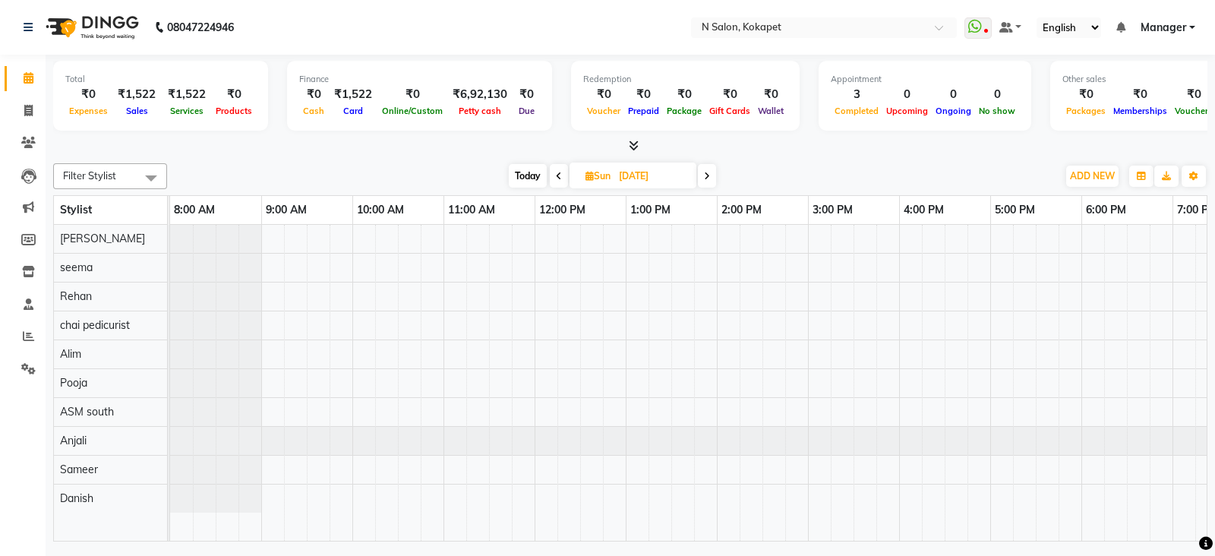
click at [627, 145] on span at bounding box center [631, 146] width 16 height 16
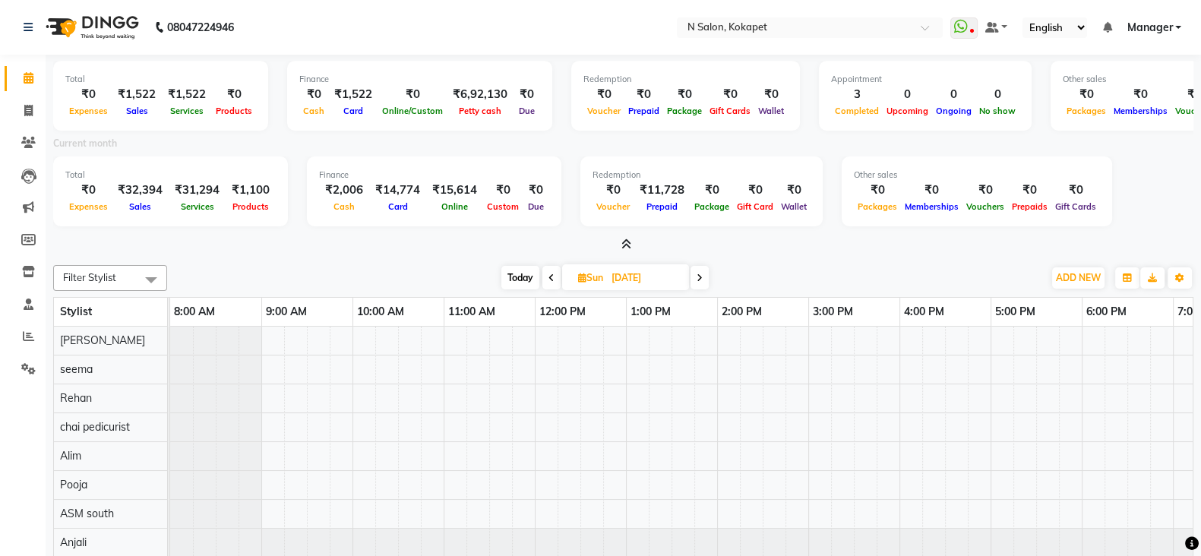
click at [627, 238] on icon at bounding box center [626, 243] width 10 height 11
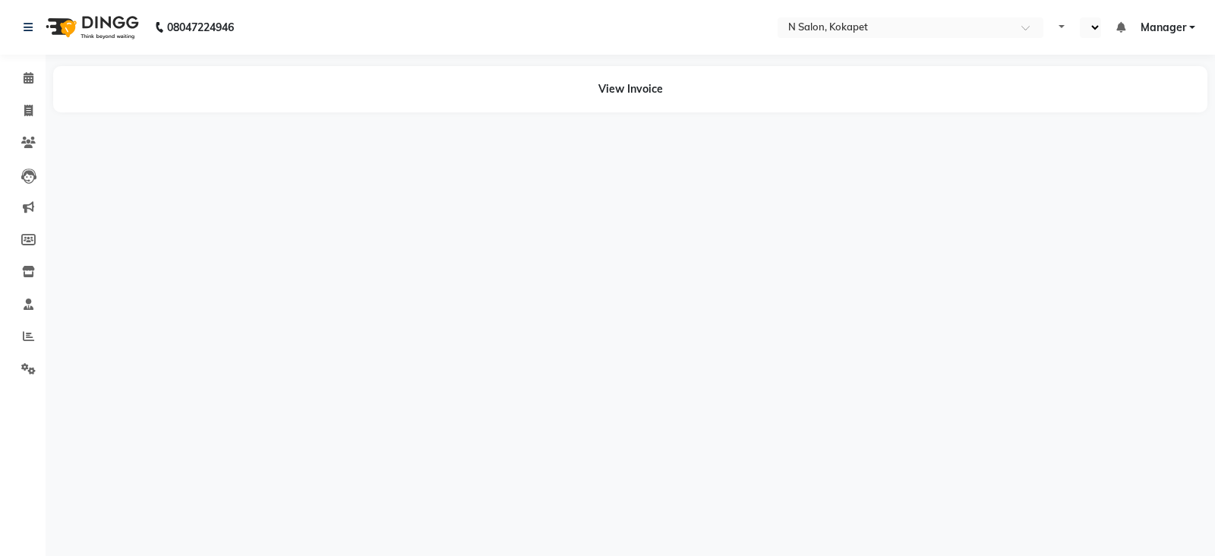
select select "en"
